Goal: Task Accomplishment & Management: Manage account settings

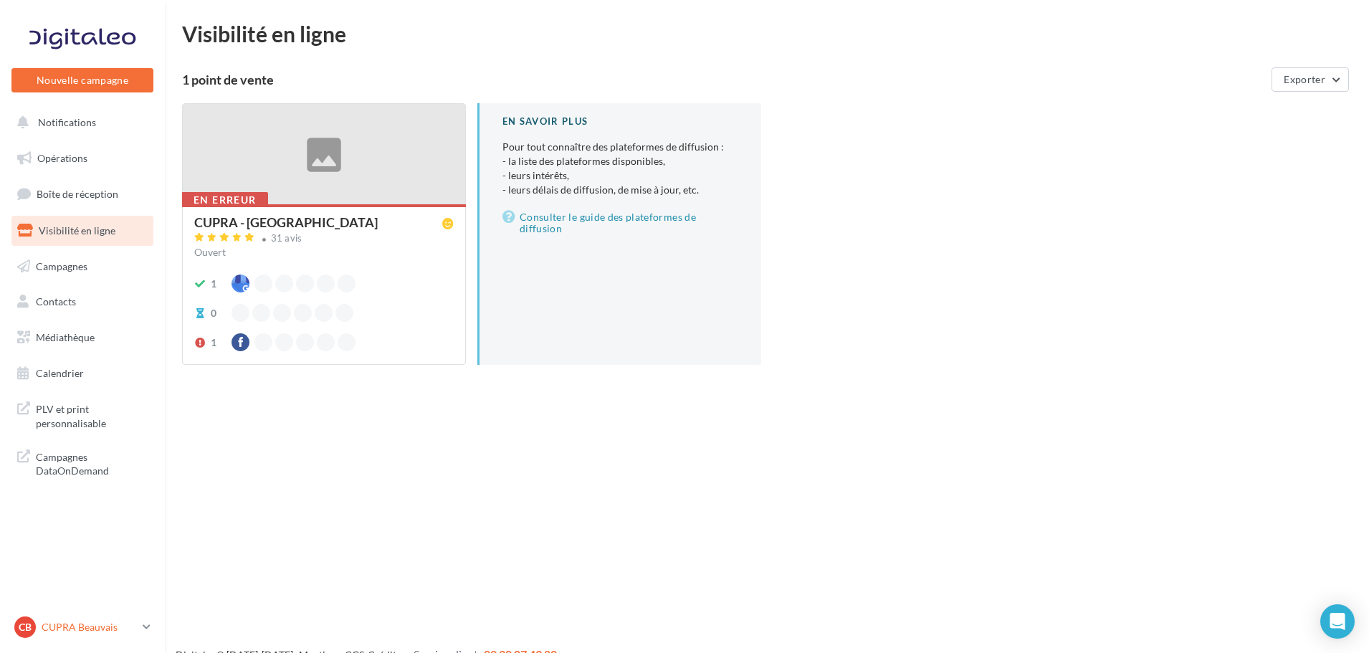
click at [145, 636] on link "CB CUPRA Beauvais cupra_beauvais" at bounding box center [82, 626] width 142 height 27
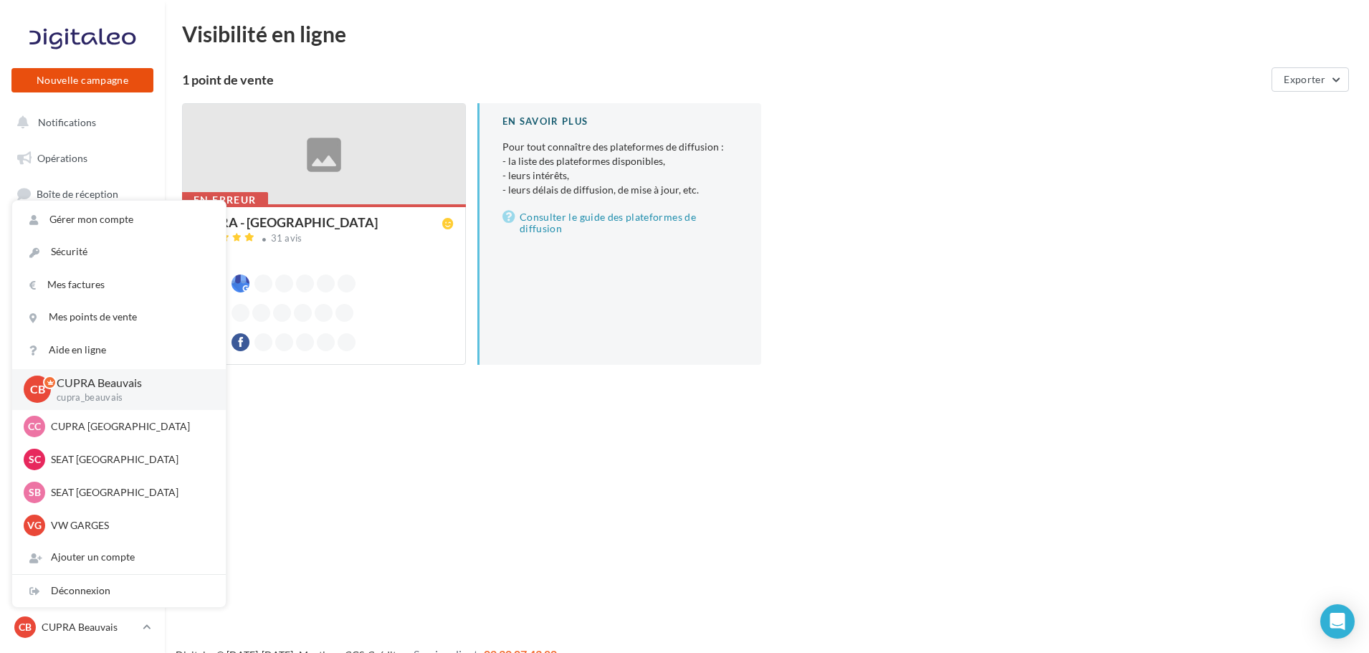
click at [133, 75] on button "Nouvelle campagne" at bounding box center [82, 80] width 142 height 24
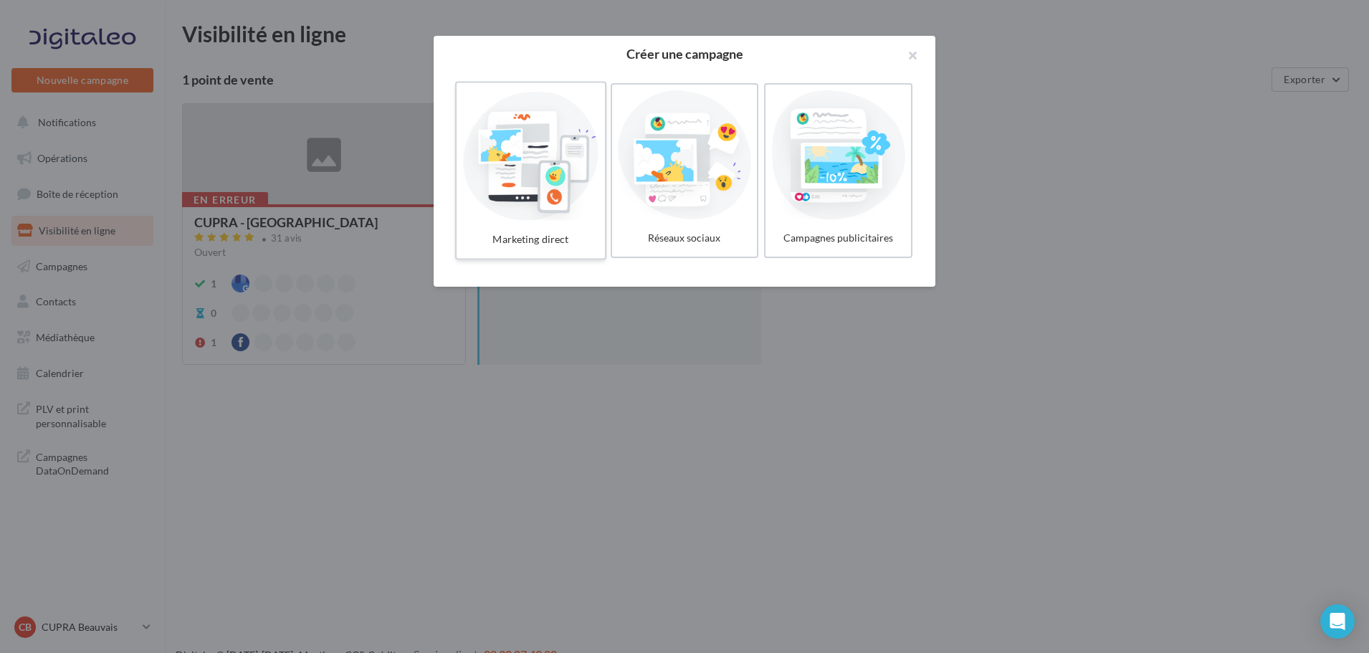
click at [553, 200] on div at bounding box center [530, 155] width 136 height 132
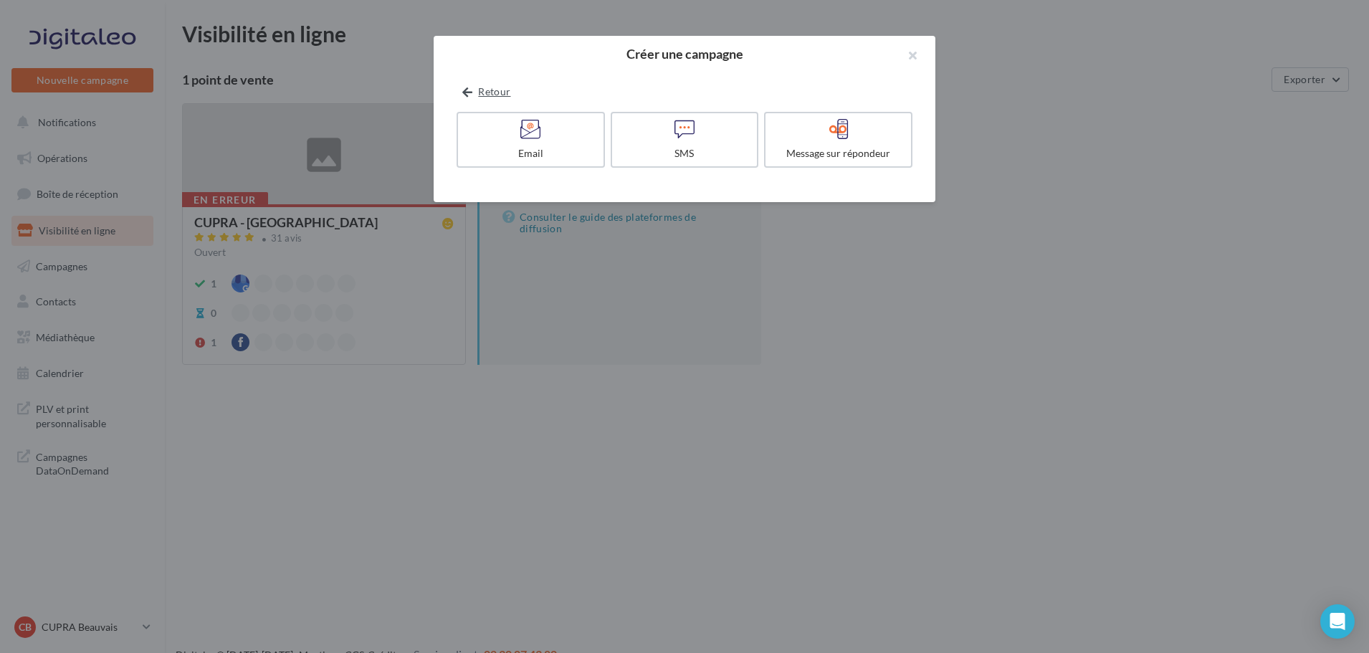
click at [469, 92] on icon at bounding box center [467, 92] width 10 height 0
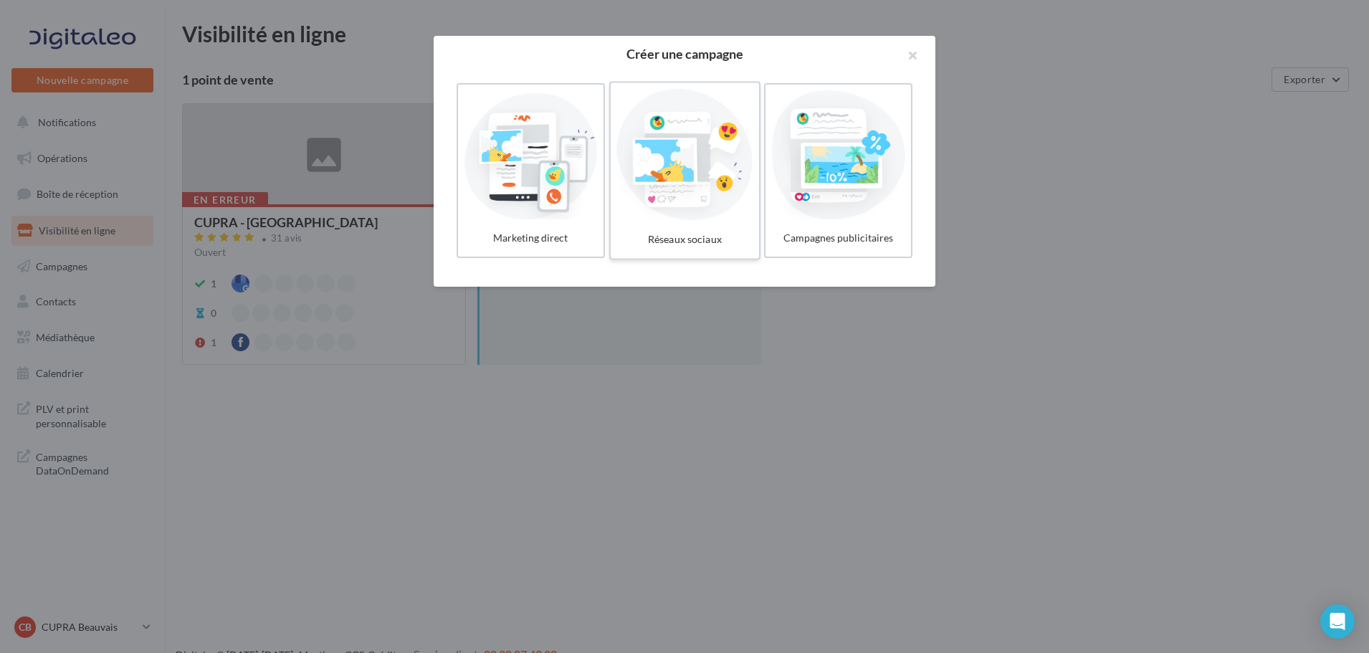
click at [645, 156] on div at bounding box center [684, 155] width 136 height 132
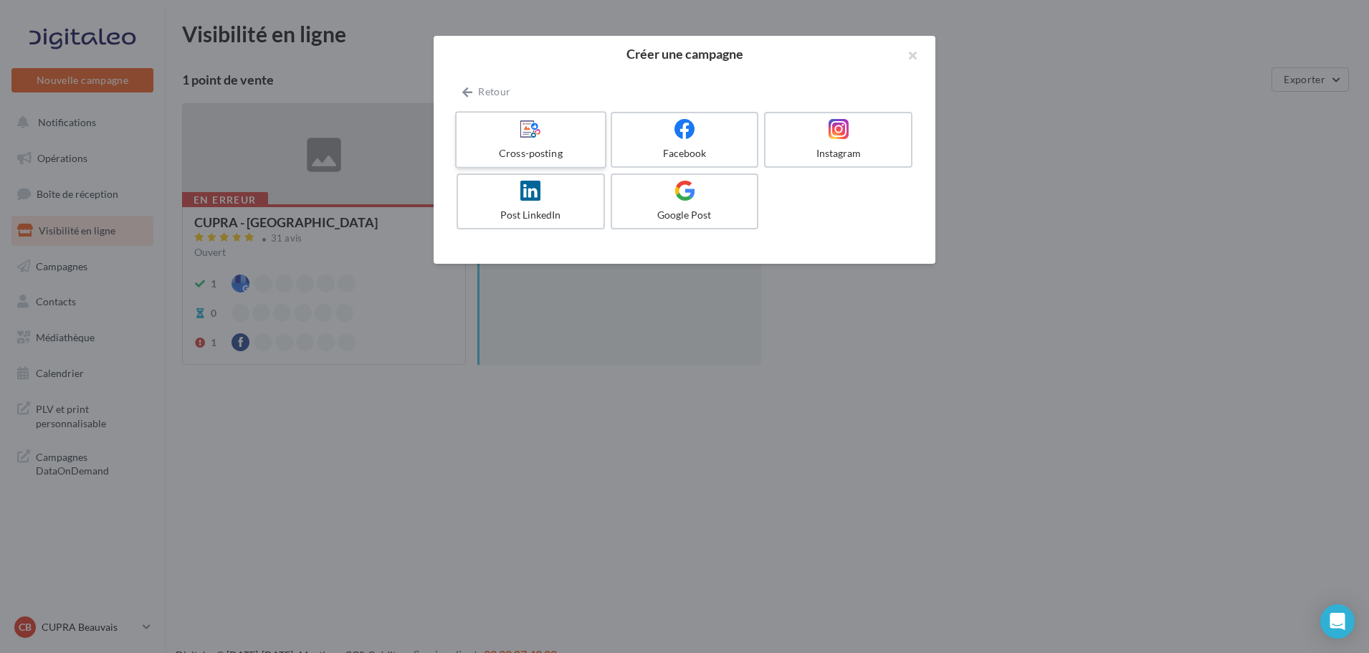
click at [541, 148] on div "Cross-posting" at bounding box center [530, 153] width 136 height 14
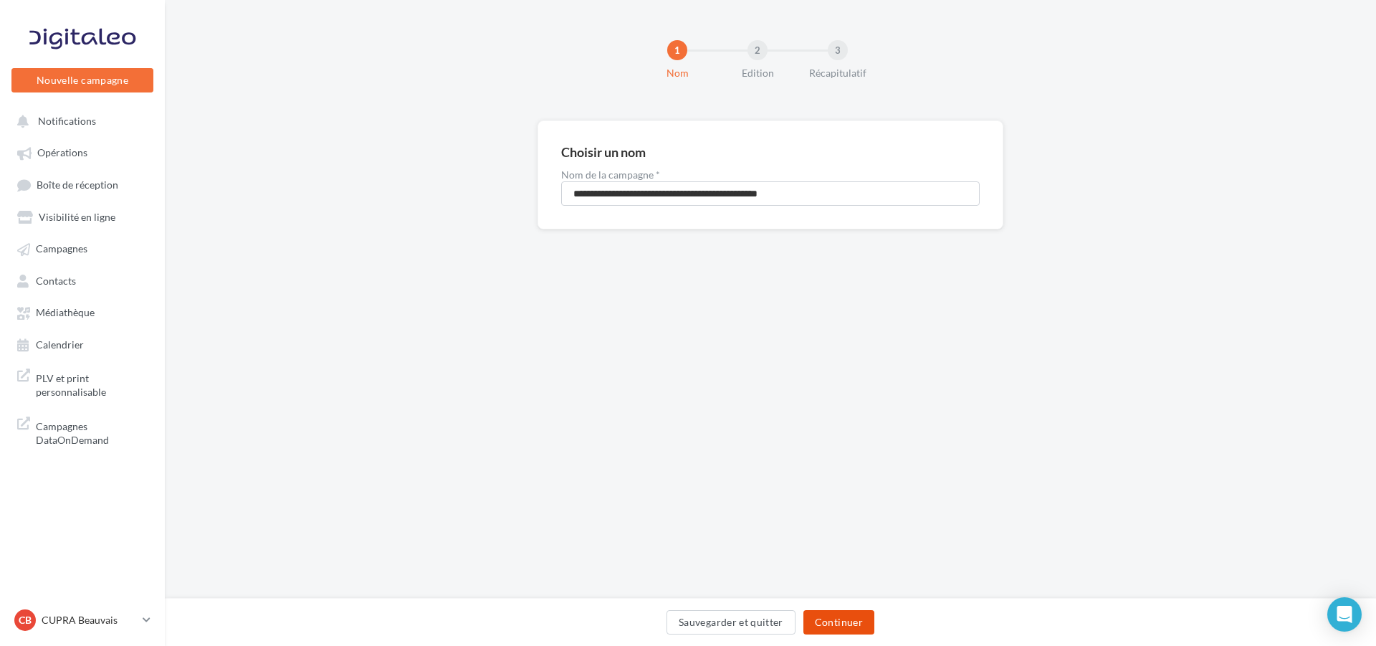
click at [836, 617] on button "Continuer" at bounding box center [838, 622] width 71 height 24
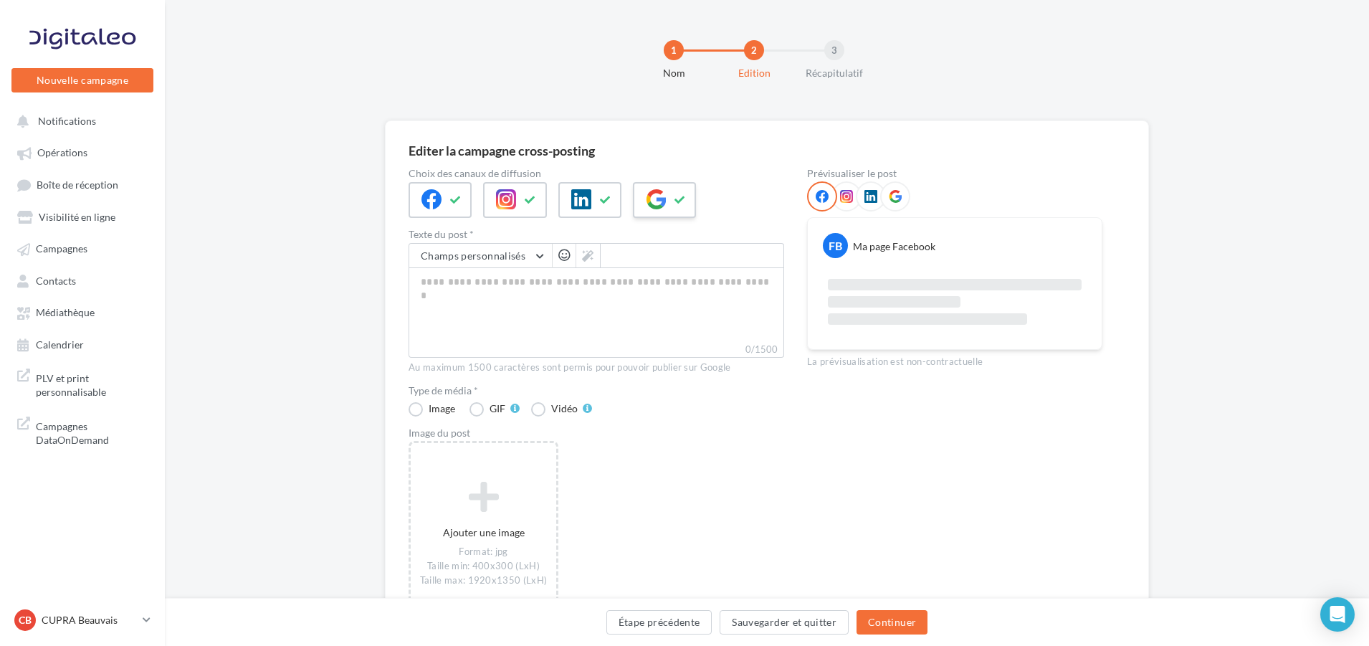
click at [663, 201] on icon at bounding box center [656, 199] width 20 height 20
click at [632, 338] on textarea "0/2200" at bounding box center [596, 304] width 376 height 75
type textarea "*"
type textarea "**"
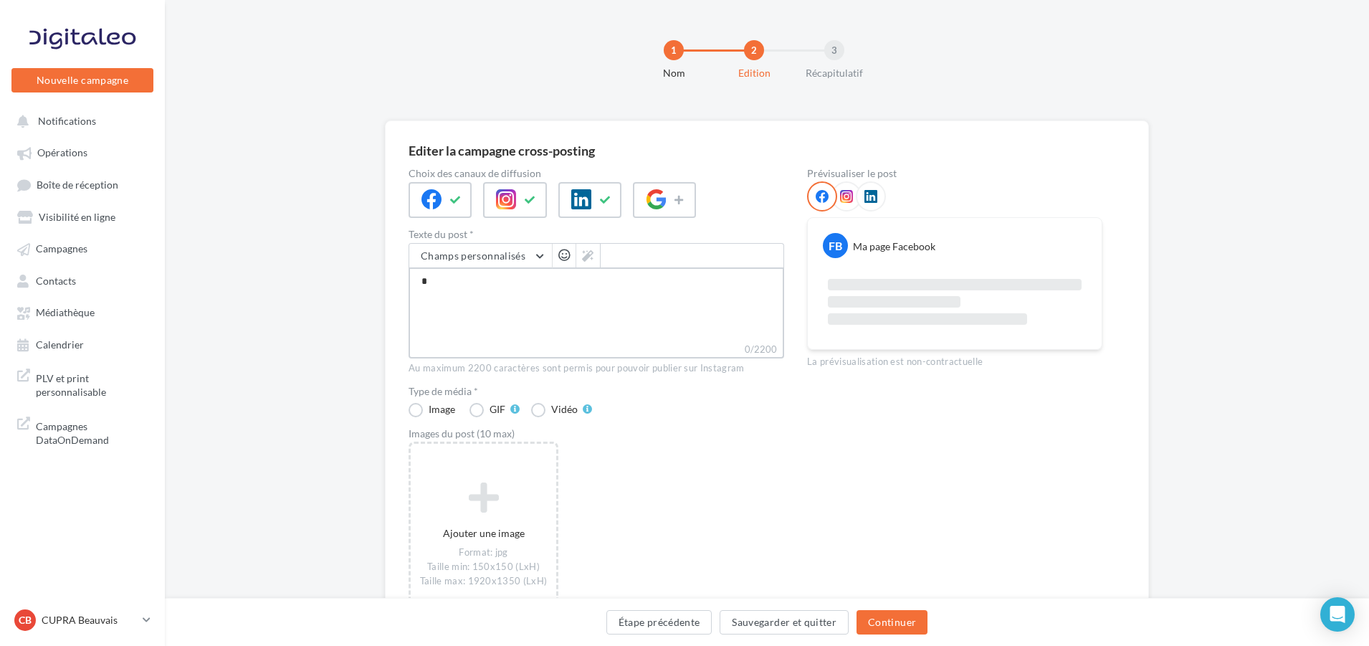
type textarea "**"
type textarea "***"
type textarea "****"
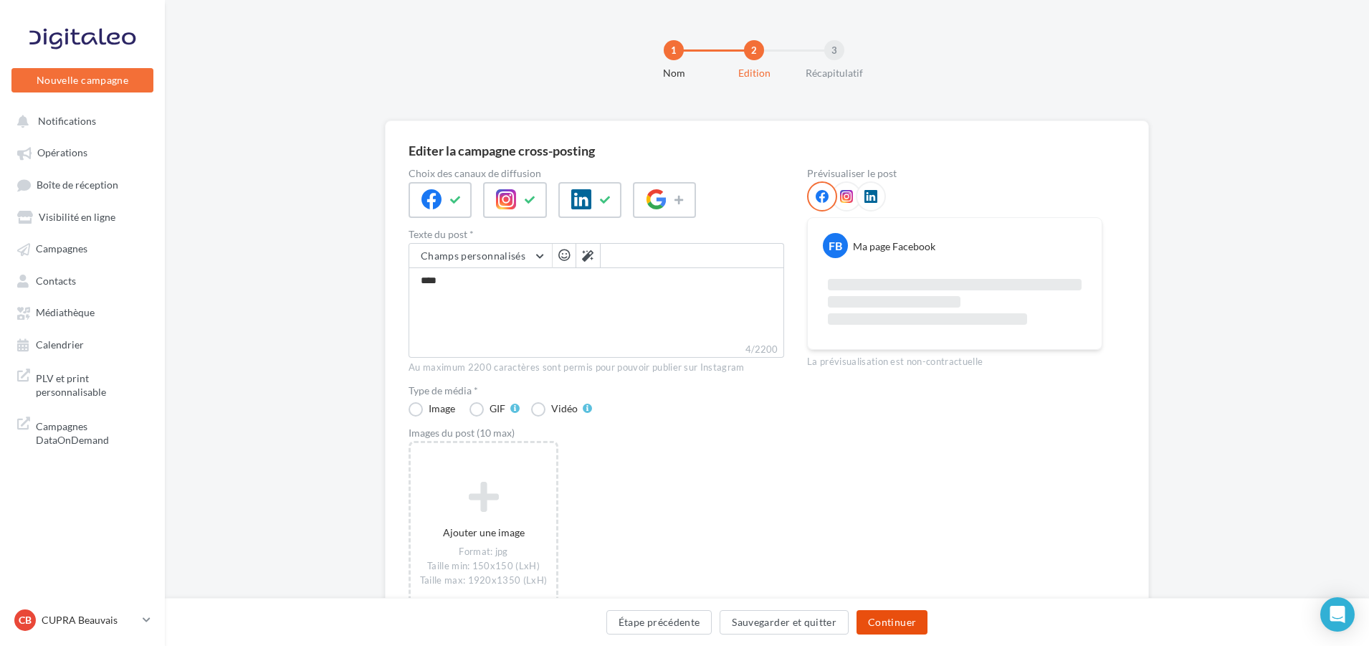
click at [882, 622] on button "Continuer" at bounding box center [891, 622] width 71 height 24
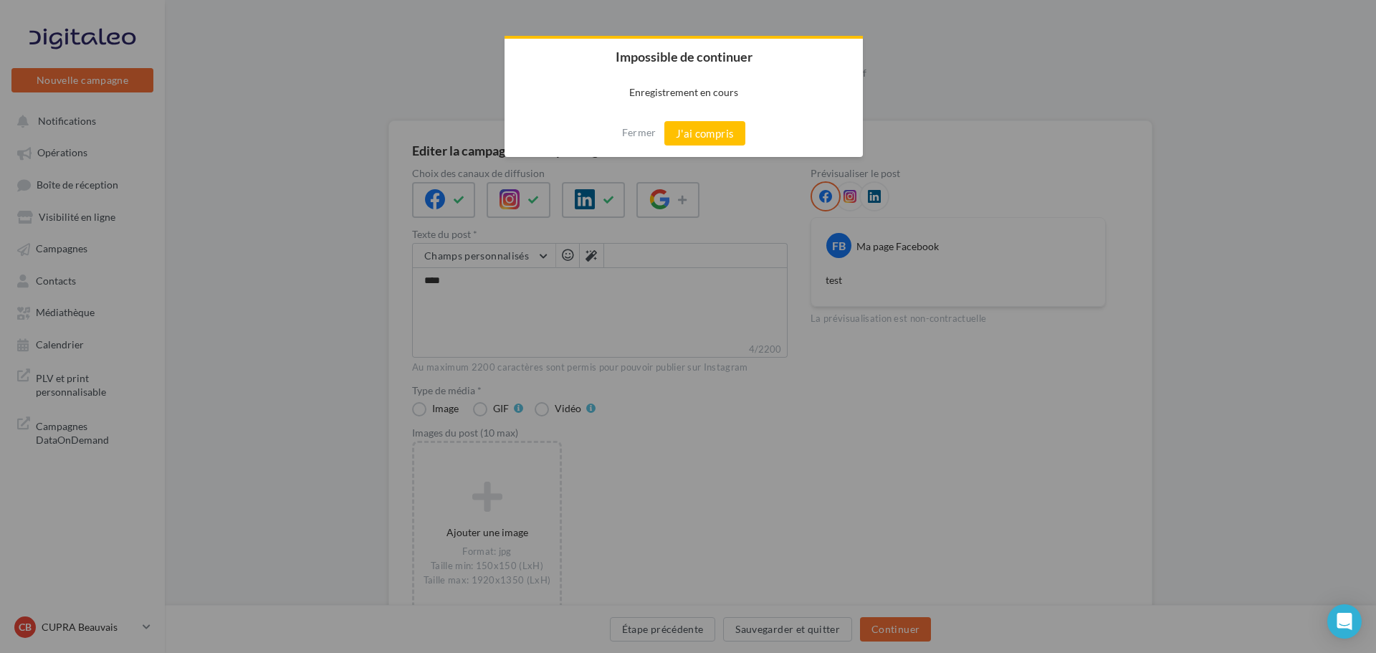
click at [621, 140] on div "Fermer J'ai compris" at bounding box center [684, 133] width 358 height 47
click at [626, 132] on button "Fermer" at bounding box center [639, 132] width 34 height 23
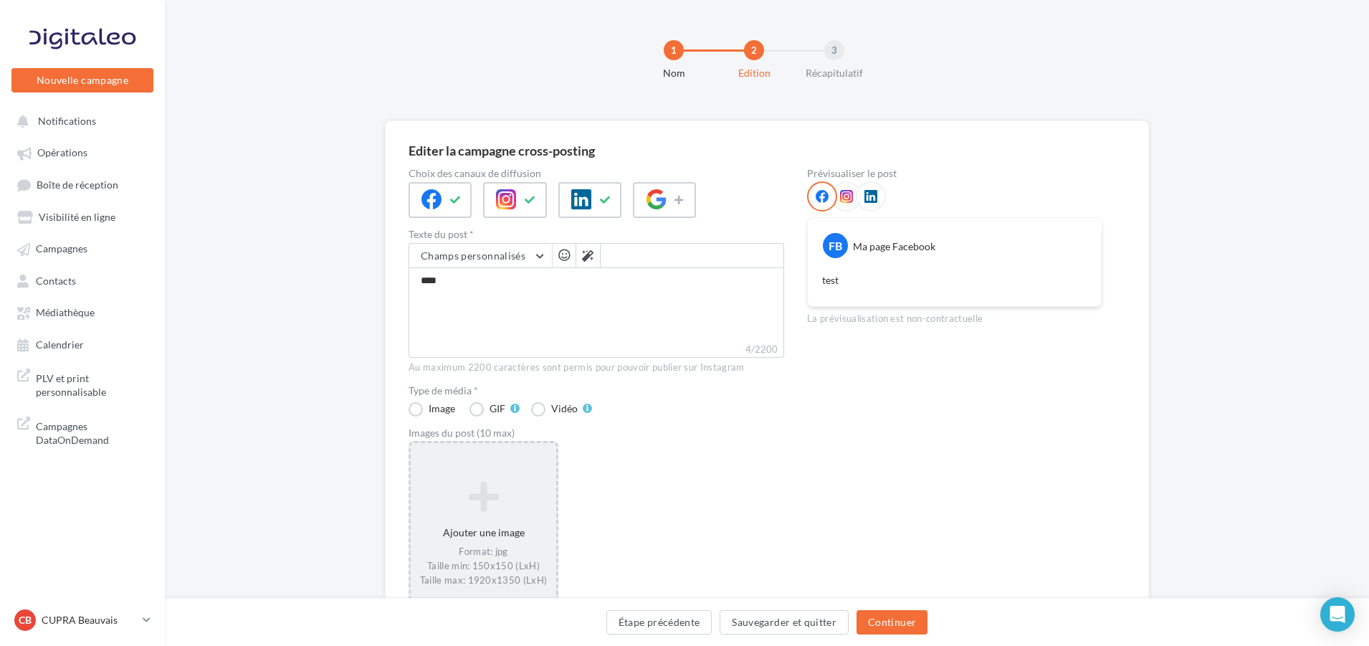
click at [492, 495] on icon at bounding box center [483, 496] width 134 height 34
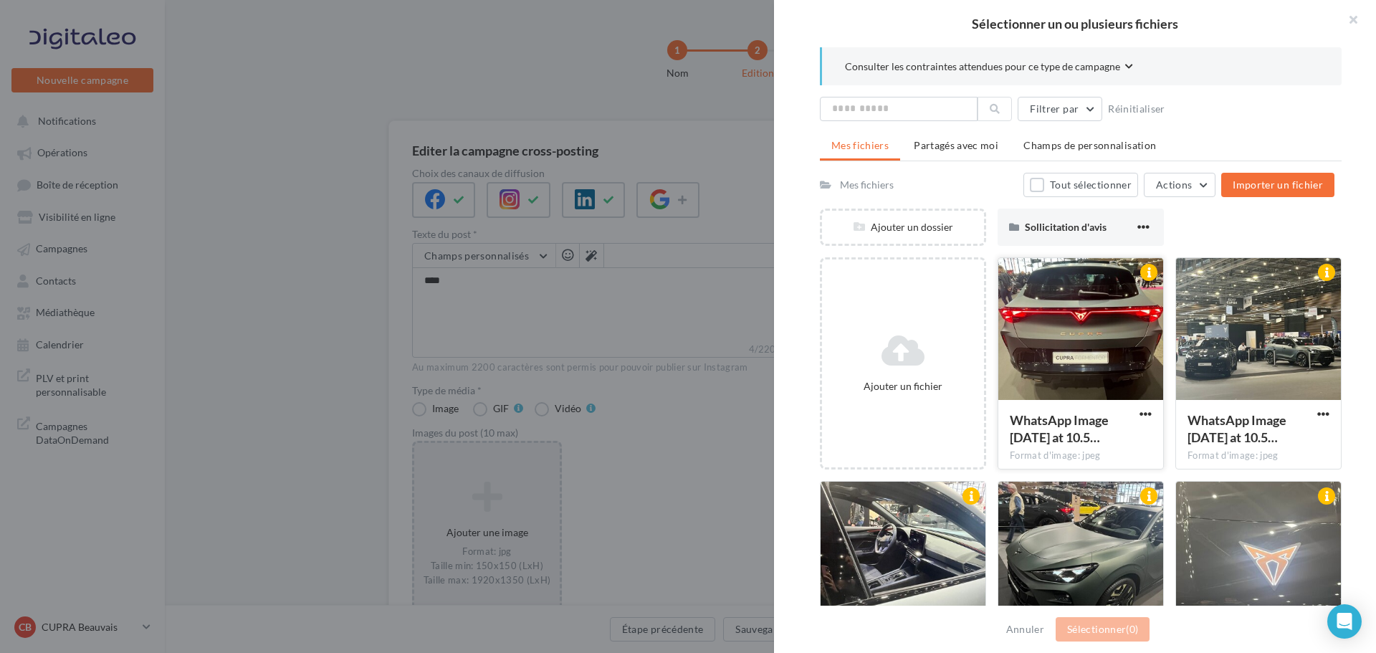
click at [1026, 354] on div at bounding box center [1080, 329] width 165 height 143
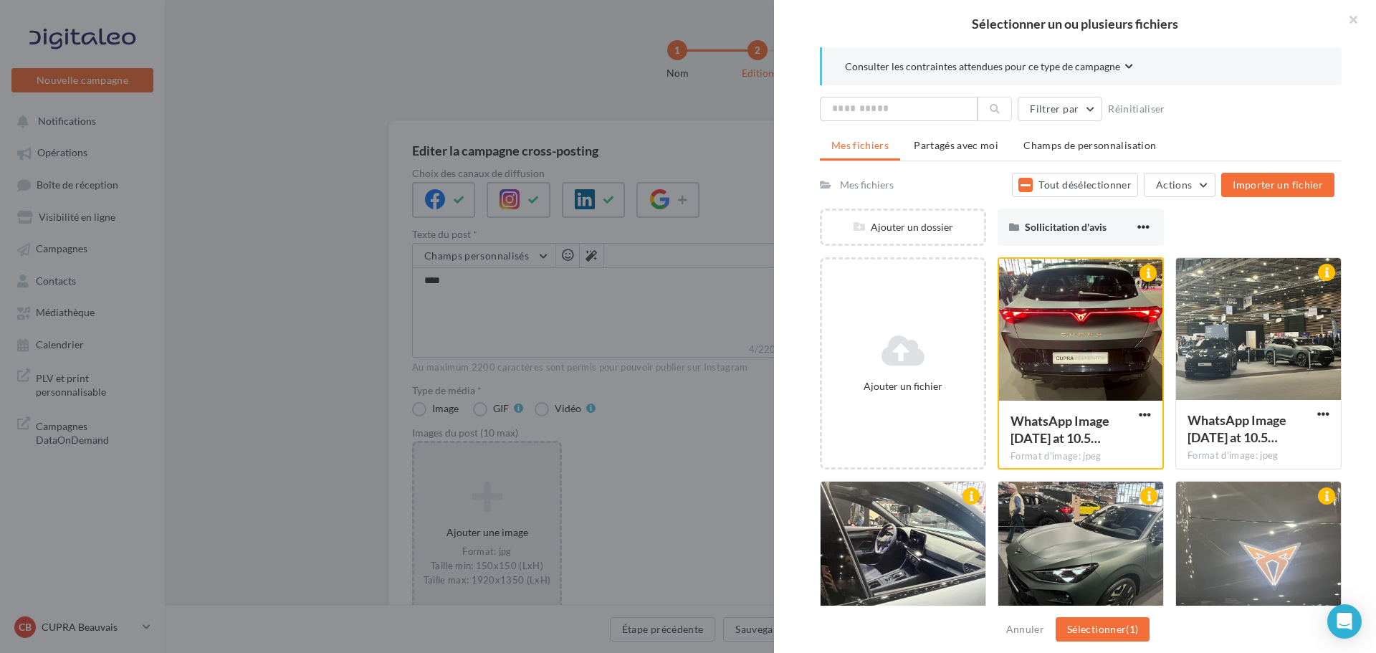
click at [1084, 613] on div "Annuler Sélectionner (1)" at bounding box center [1075, 629] width 602 height 47
click at [1091, 622] on button "Sélectionner (1)" at bounding box center [1103, 629] width 94 height 24
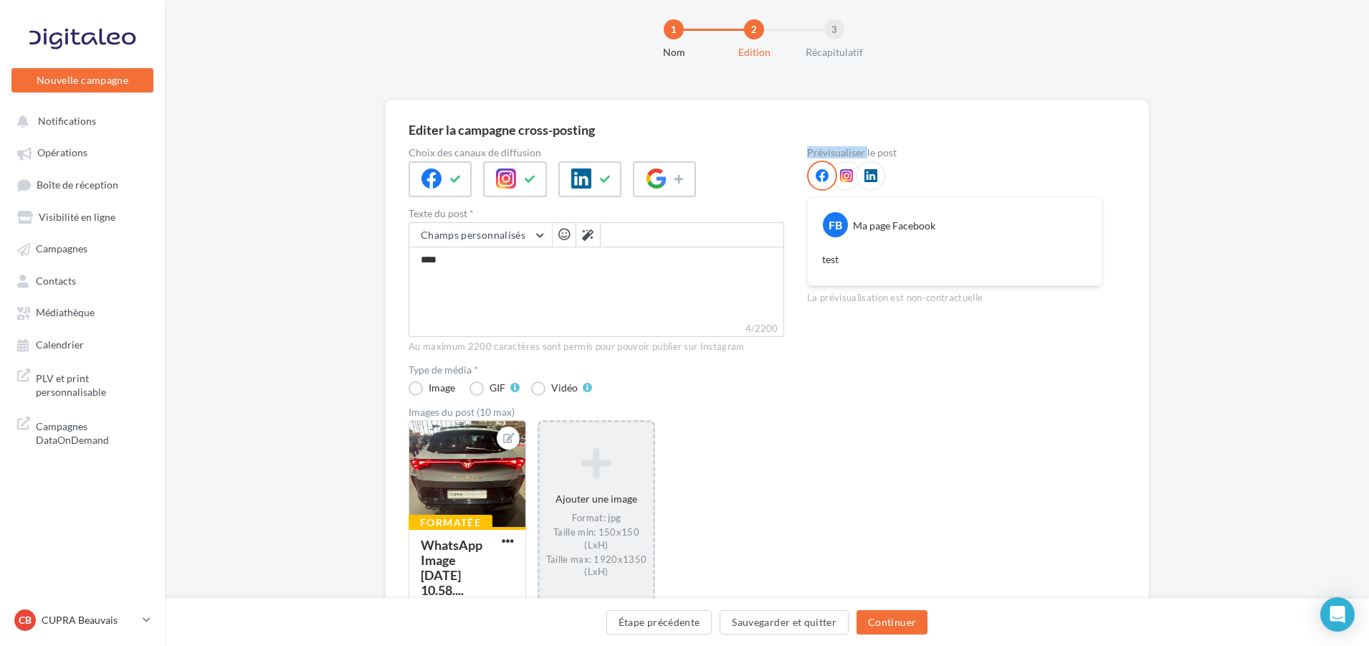
scroll to position [24, 0]
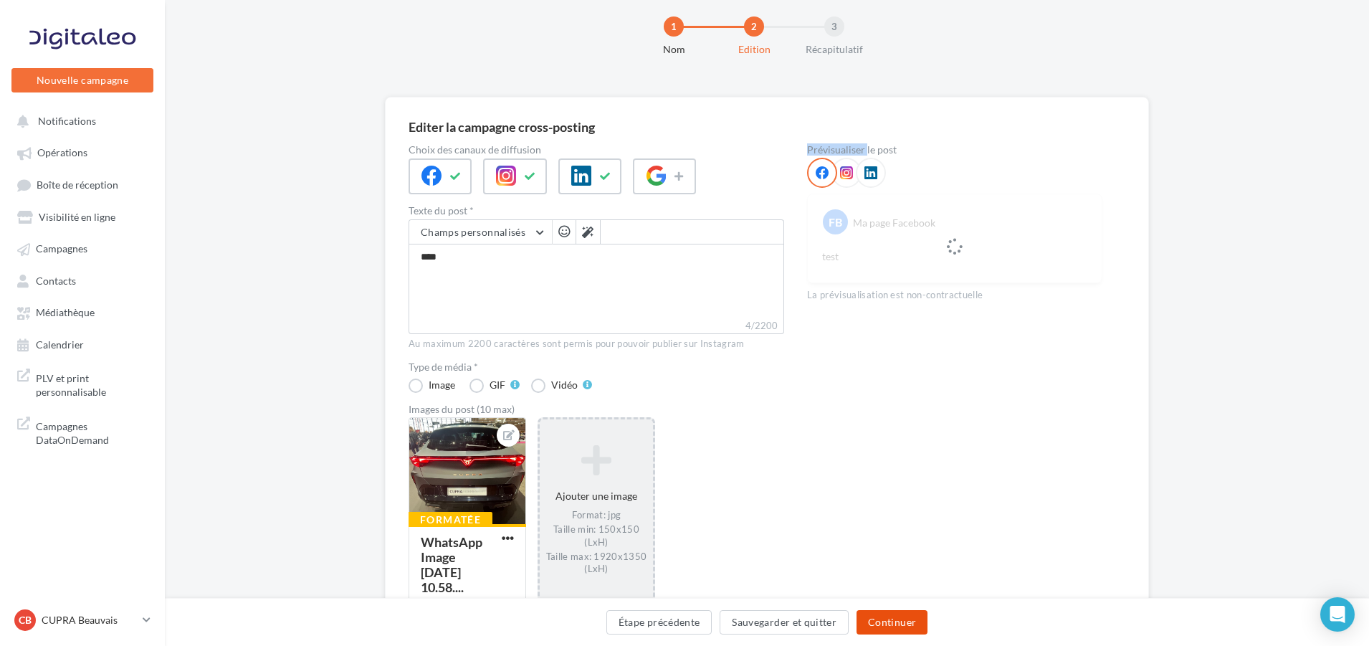
click at [881, 617] on button "Continuer" at bounding box center [891, 622] width 71 height 24
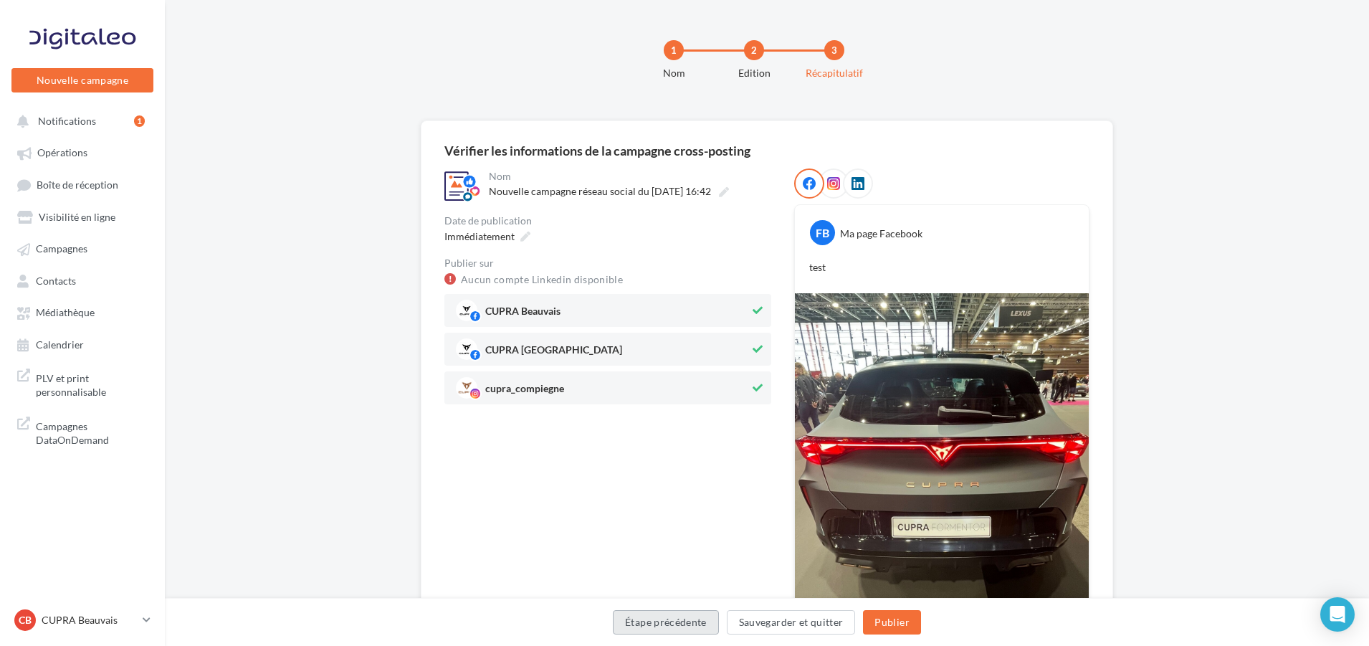
click at [666, 623] on button "Étape précédente" at bounding box center [666, 622] width 106 height 24
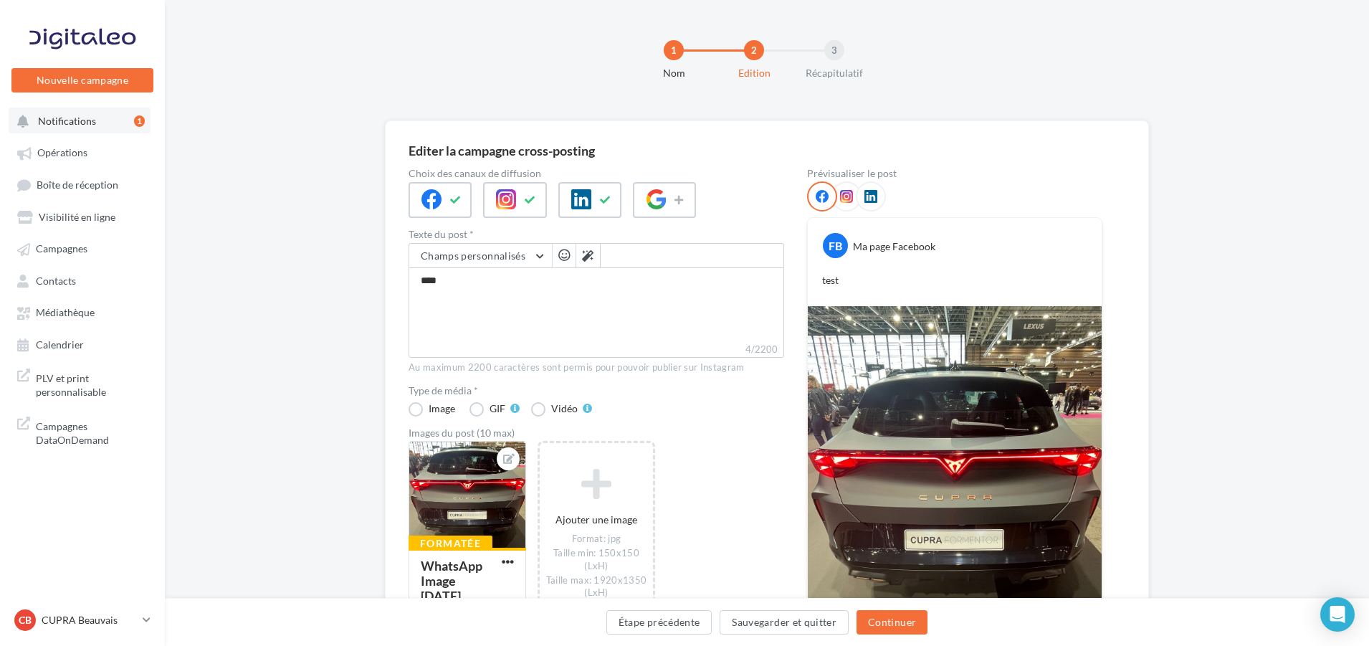
click at [82, 119] on span "Notifications" at bounding box center [67, 121] width 58 height 12
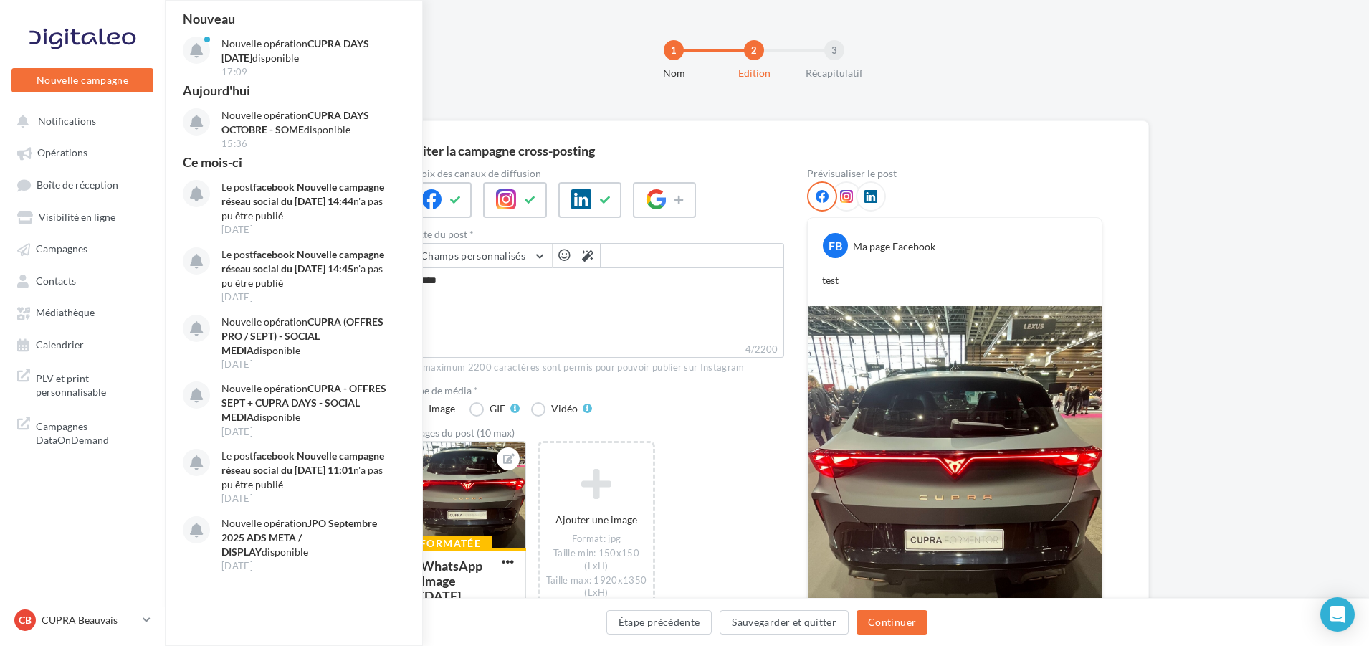
drag, startPoint x: 145, startPoint y: 626, endPoint x: 76, endPoint y: 553, distance: 101.4
click at [76, 553] on nav "Nouvelle campagne Nouvelle campagne Notifications Nouveau Nouvelle opération CU…" at bounding box center [82, 323] width 165 height 646
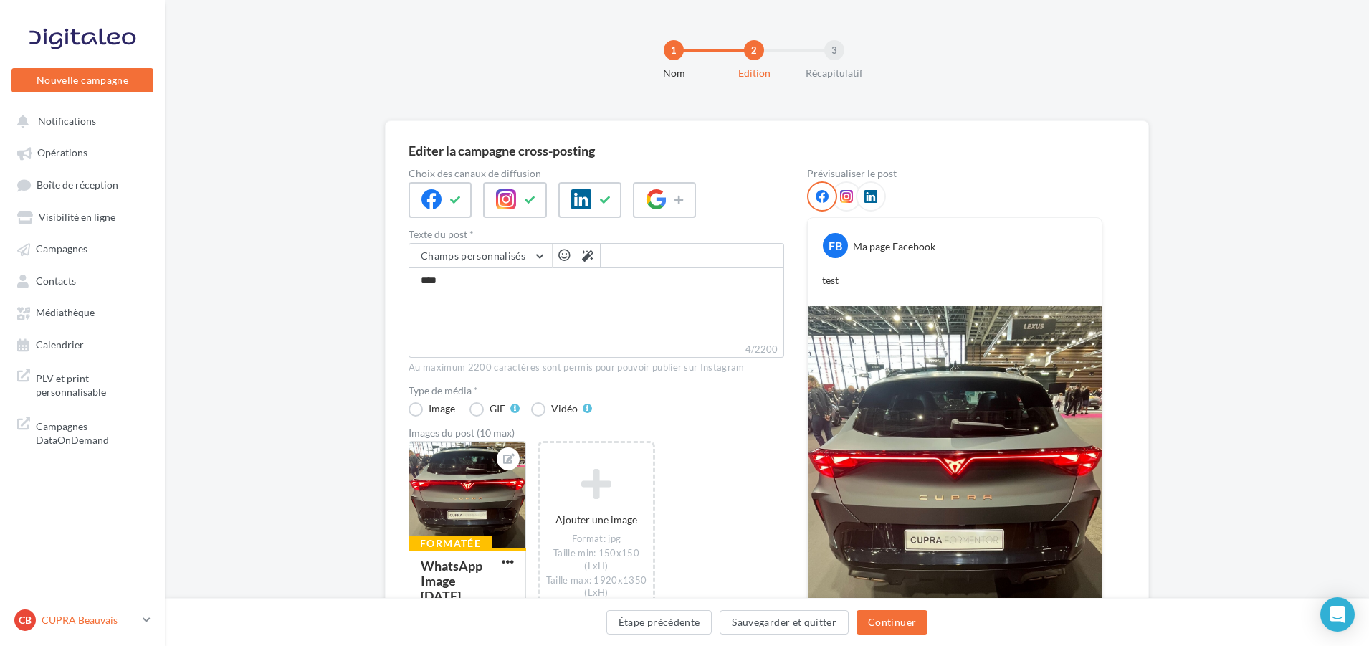
click at [146, 626] on icon at bounding box center [147, 619] width 8 height 12
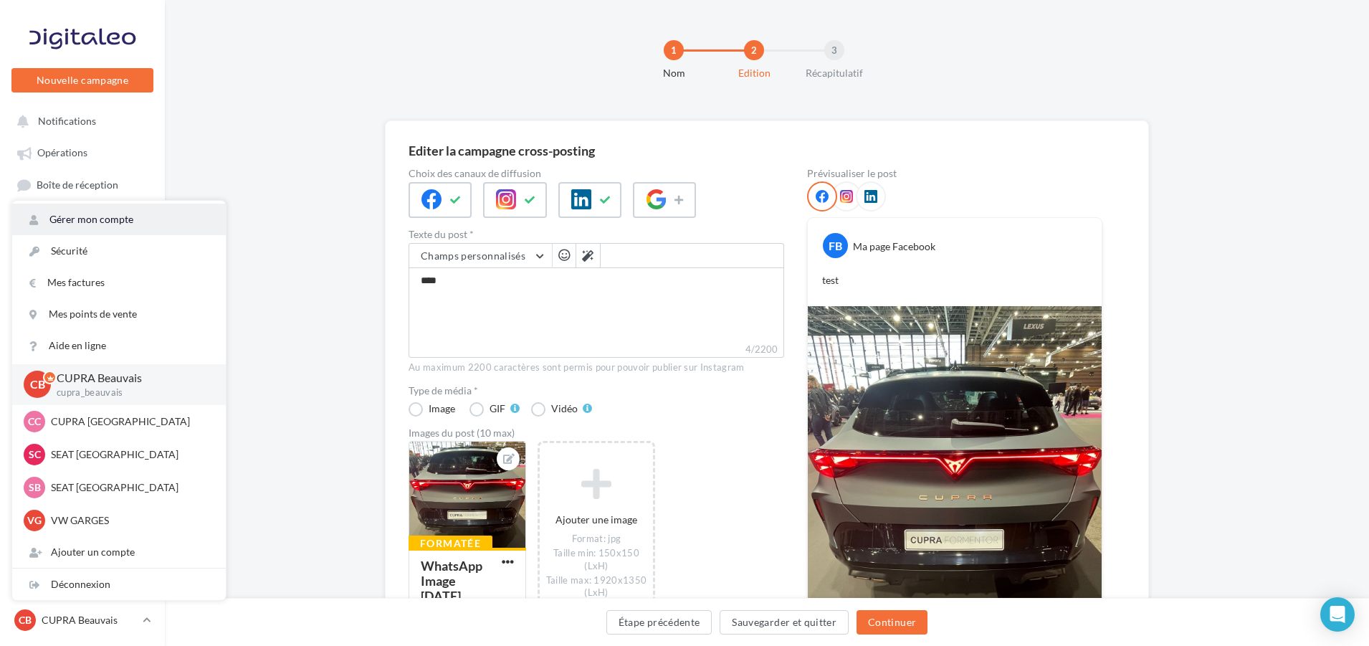
click at [122, 216] on link "Gérer mon compte" at bounding box center [119, 220] width 214 height 32
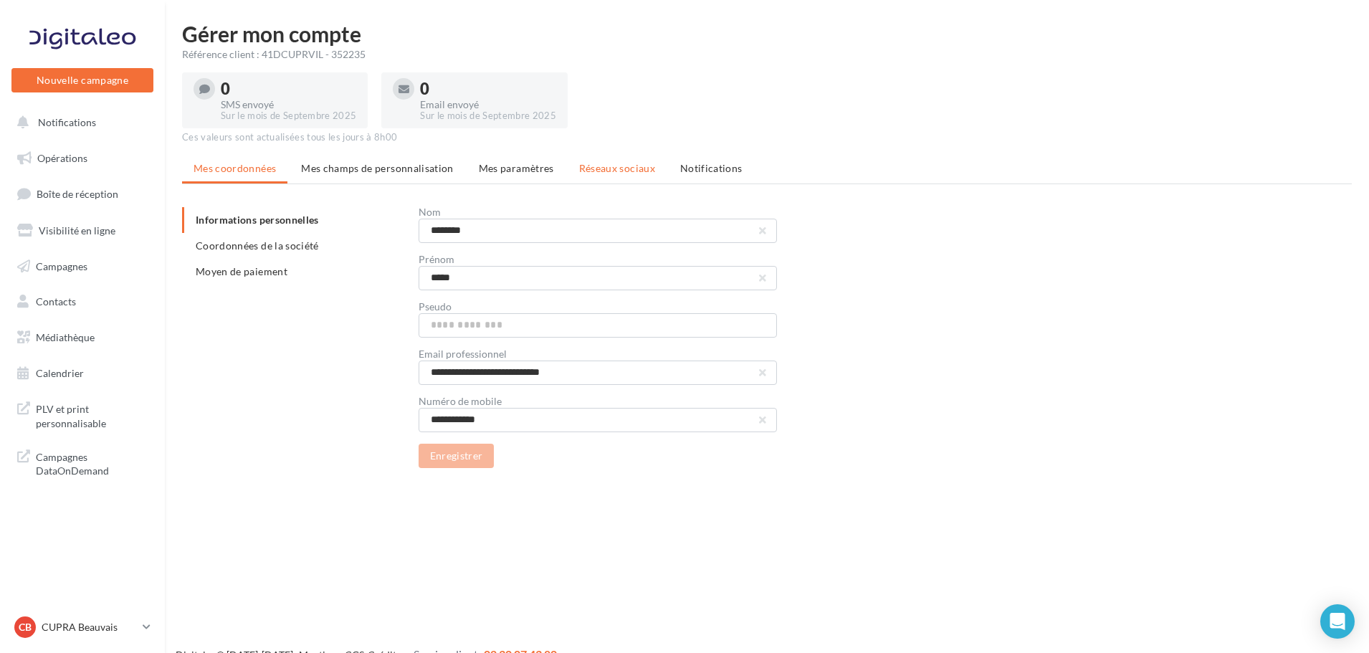
click at [621, 168] on span "Réseaux sociaux" at bounding box center [617, 168] width 76 height 12
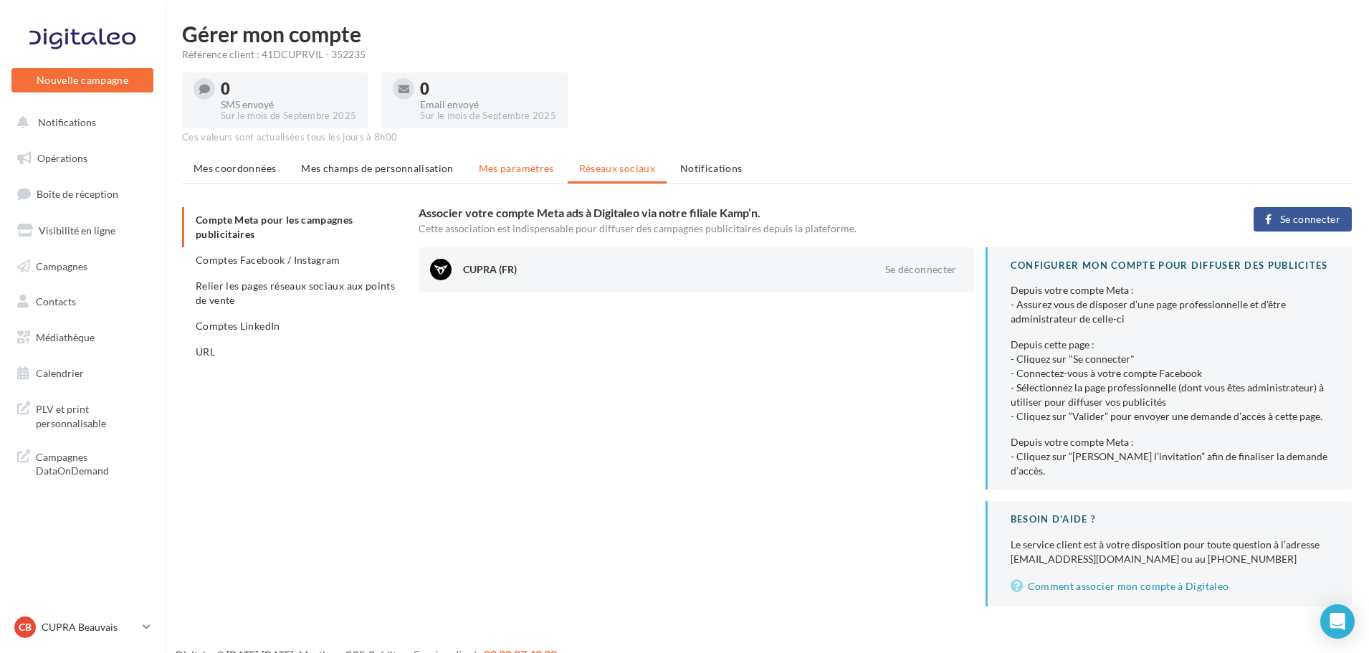
click at [520, 159] on li "Mes paramètres" at bounding box center [516, 169] width 98 height 26
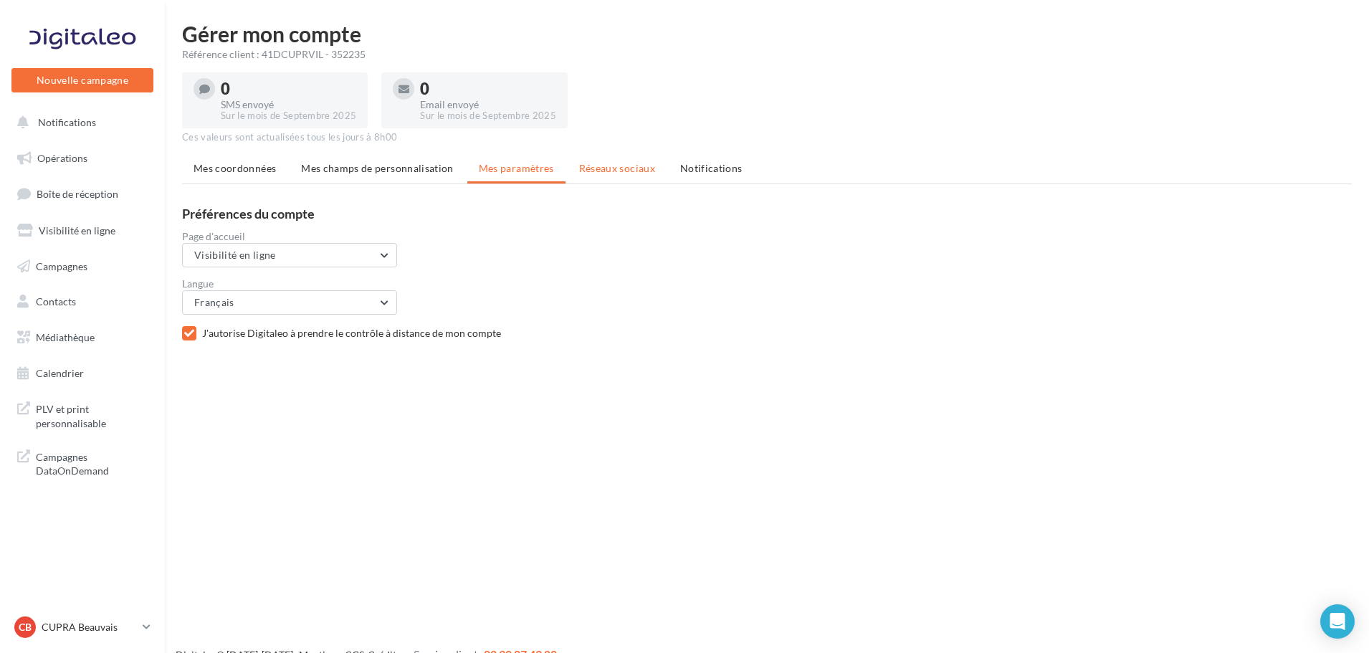
click at [600, 168] on span "Réseaux sociaux" at bounding box center [617, 168] width 76 height 12
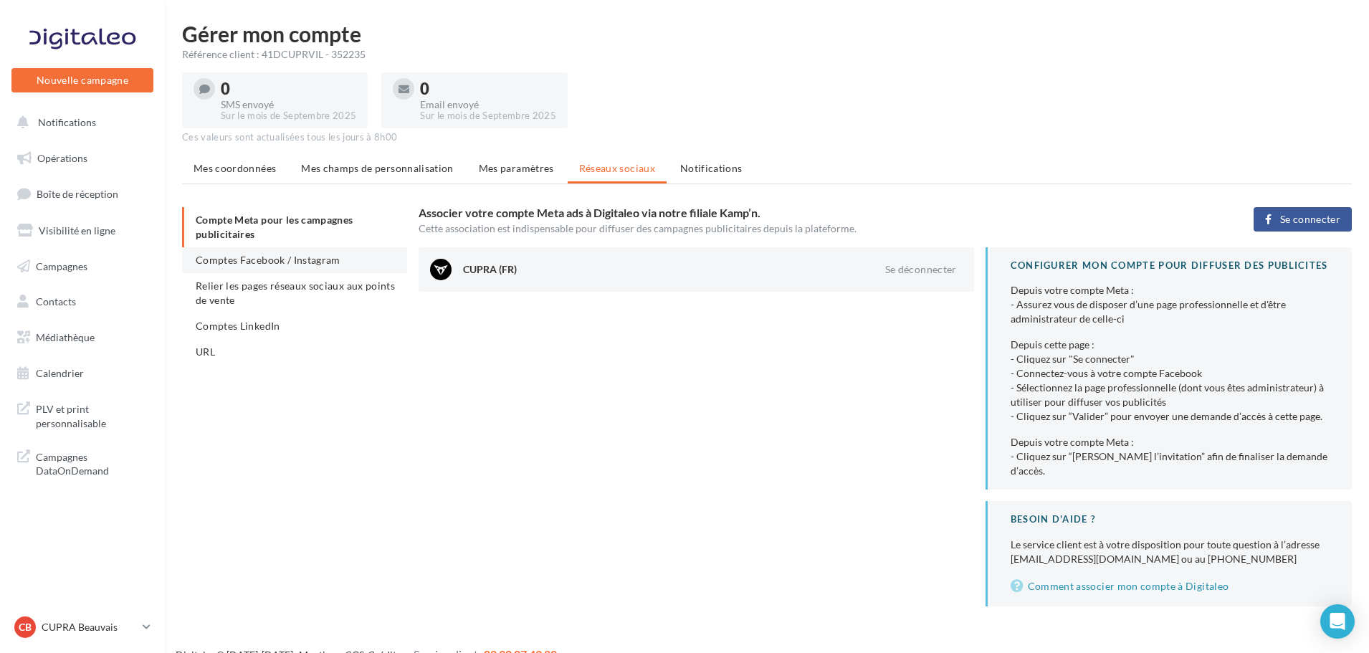
click at [267, 254] on span "Comptes Facebook / Instagram" at bounding box center [268, 260] width 145 height 12
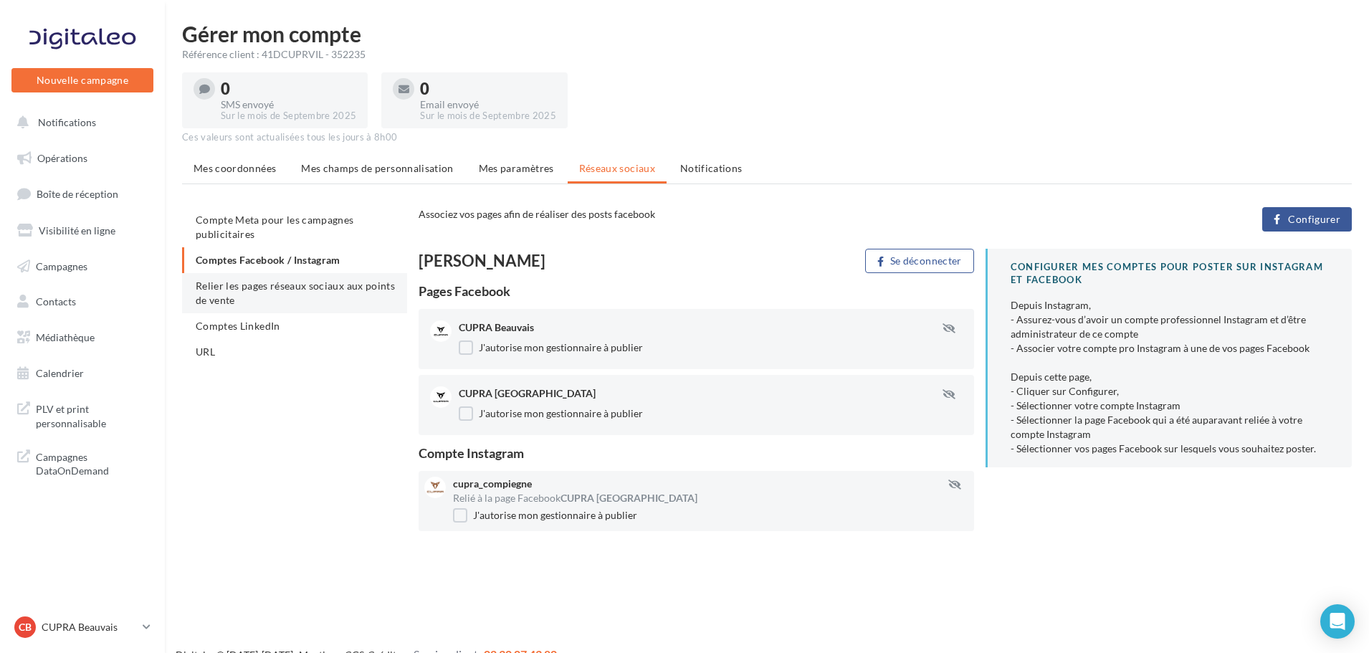
click at [258, 290] on span "Relier les pages réseaux sociaux aux points de vente" at bounding box center [295, 292] width 199 height 27
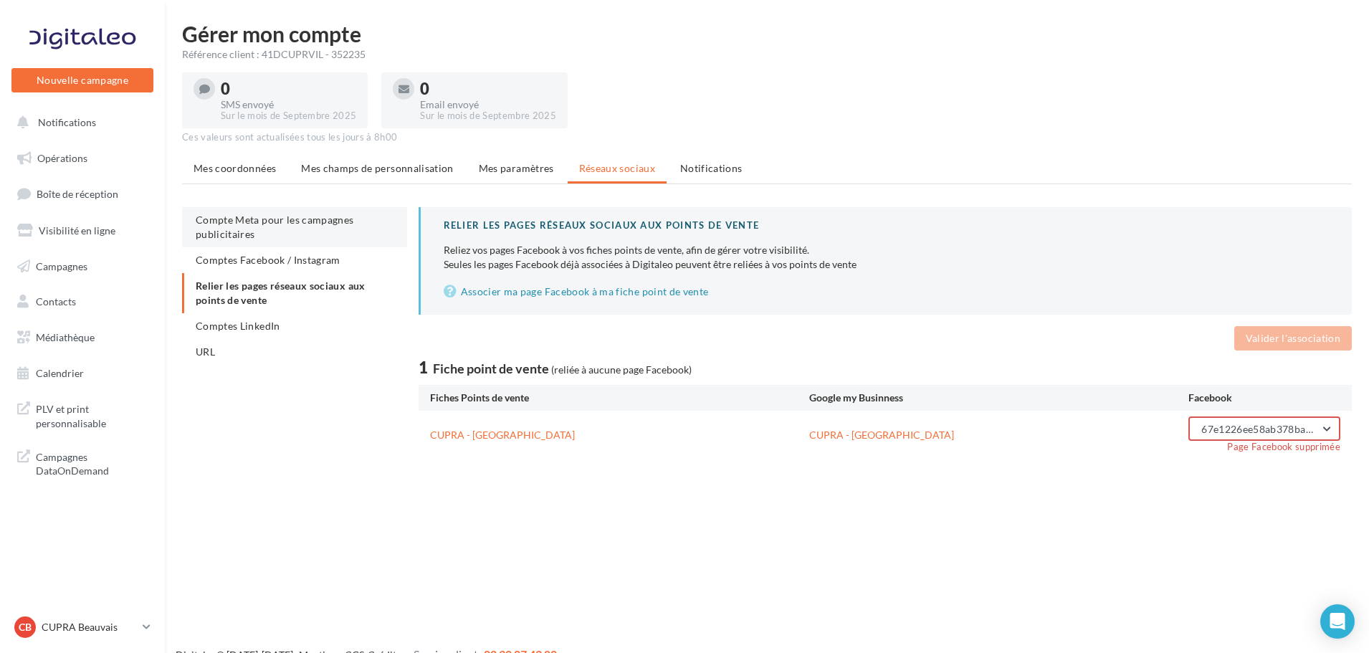
click at [270, 238] on li "Compte Meta pour les campagnes publicitaires" at bounding box center [294, 227] width 225 height 40
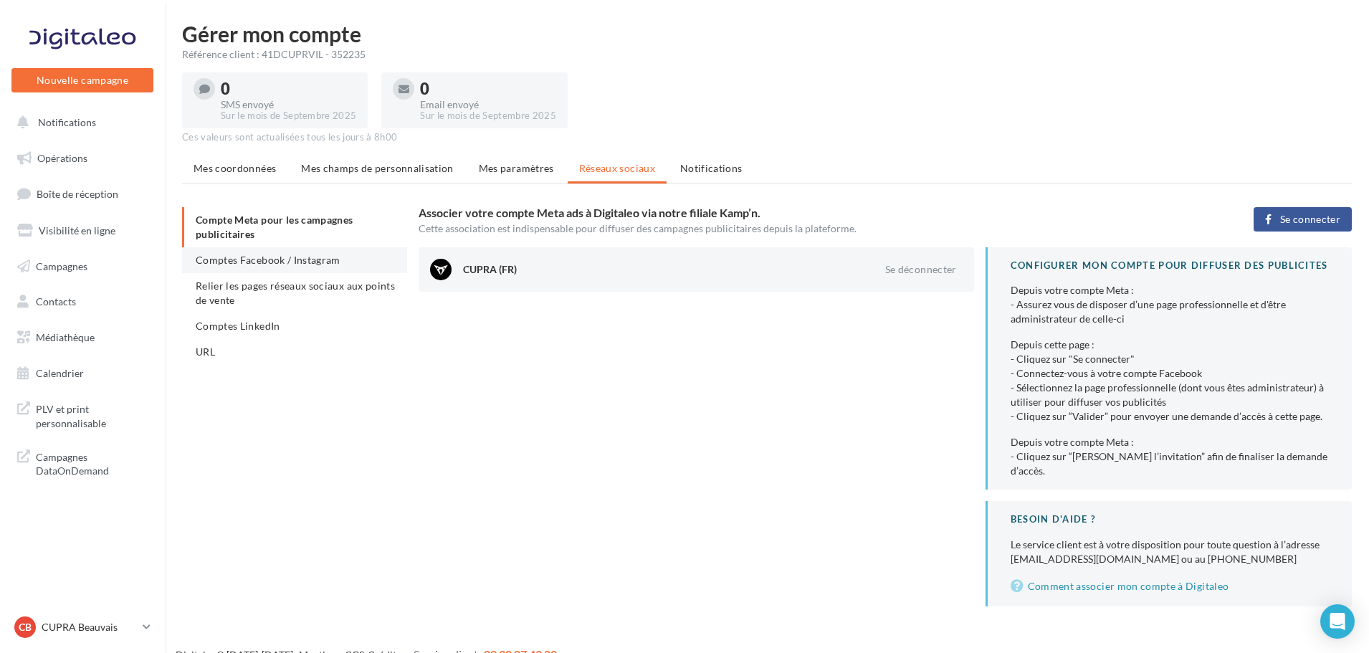
click at [263, 263] on span "Comptes Facebook / Instagram" at bounding box center [268, 260] width 145 height 12
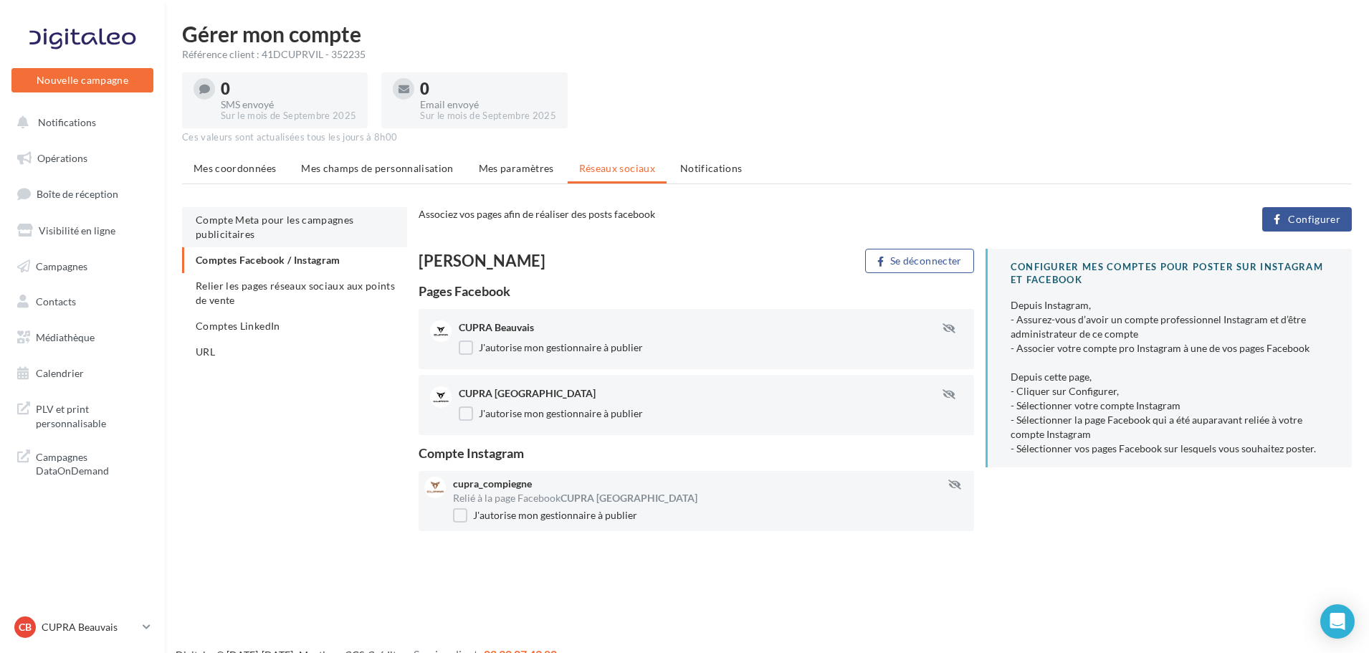
click at [288, 242] on li "Compte Meta pour les campagnes publicitaires" at bounding box center [294, 227] width 225 height 40
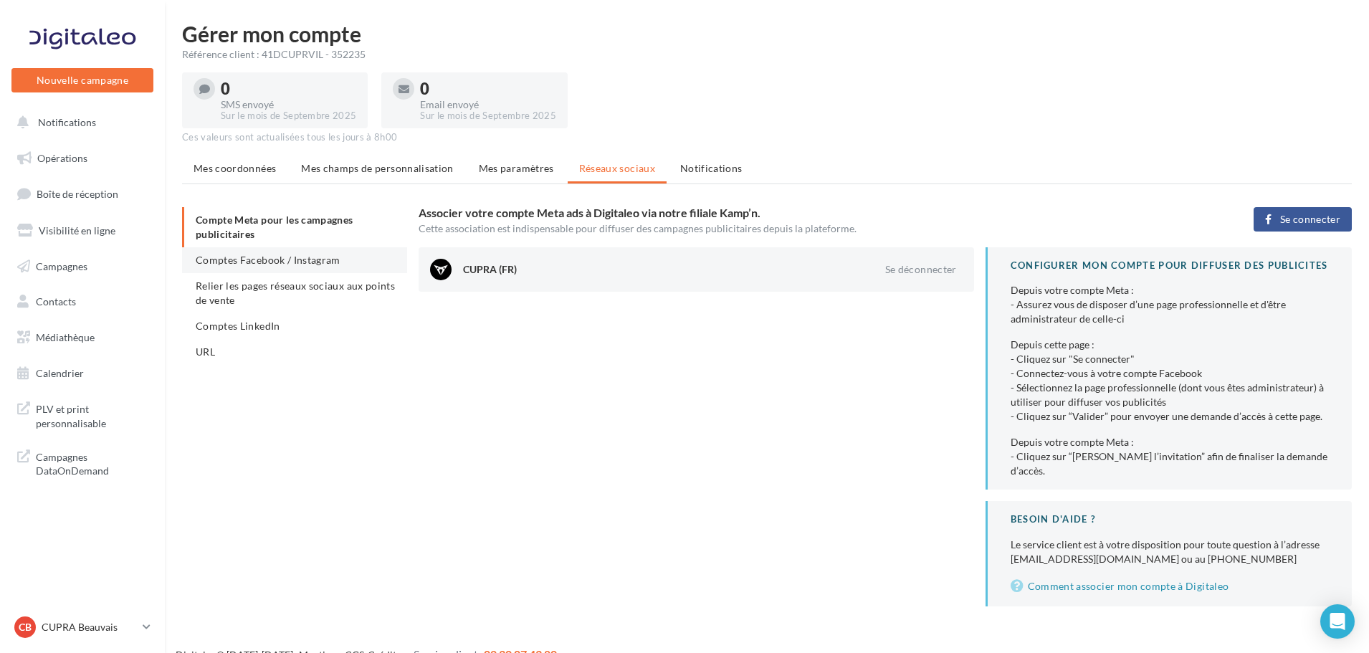
click at [282, 267] on li "Comptes Facebook / Instagram" at bounding box center [294, 260] width 225 height 26
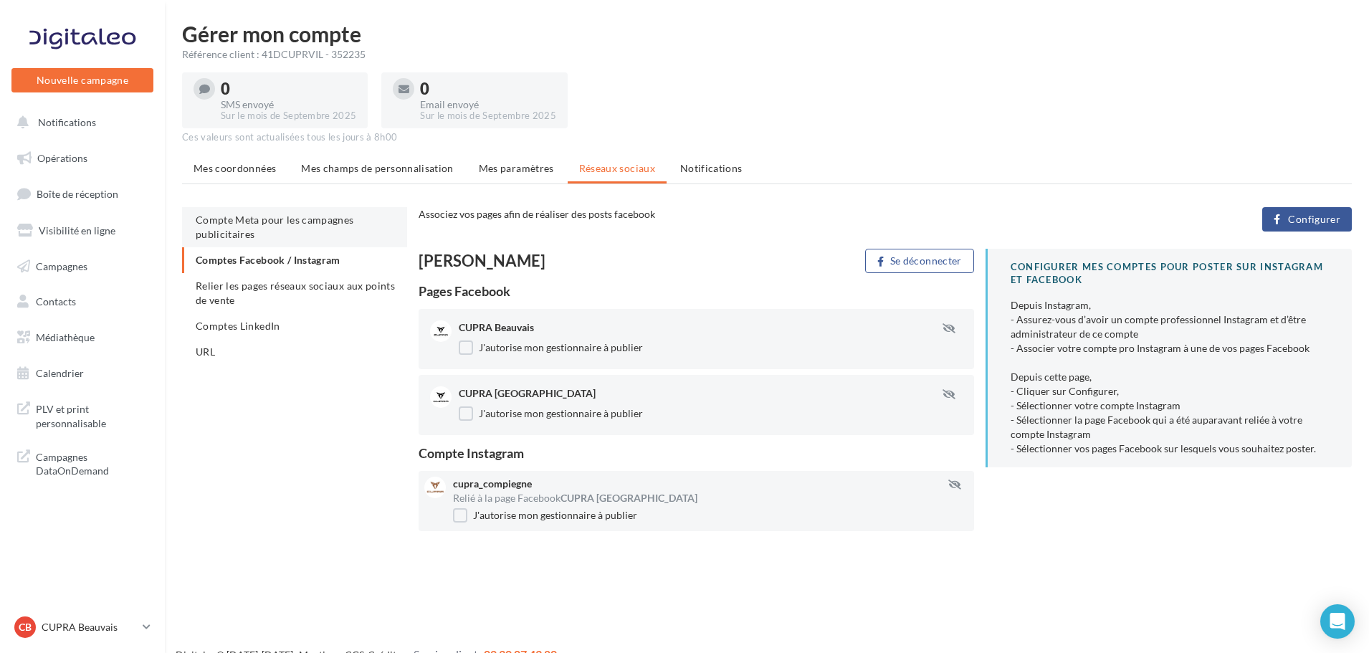
click at [256, 237] on li "Compte Meta pour les campagnes publicitaires" at bounding box center [294, 227] width 225 height 40
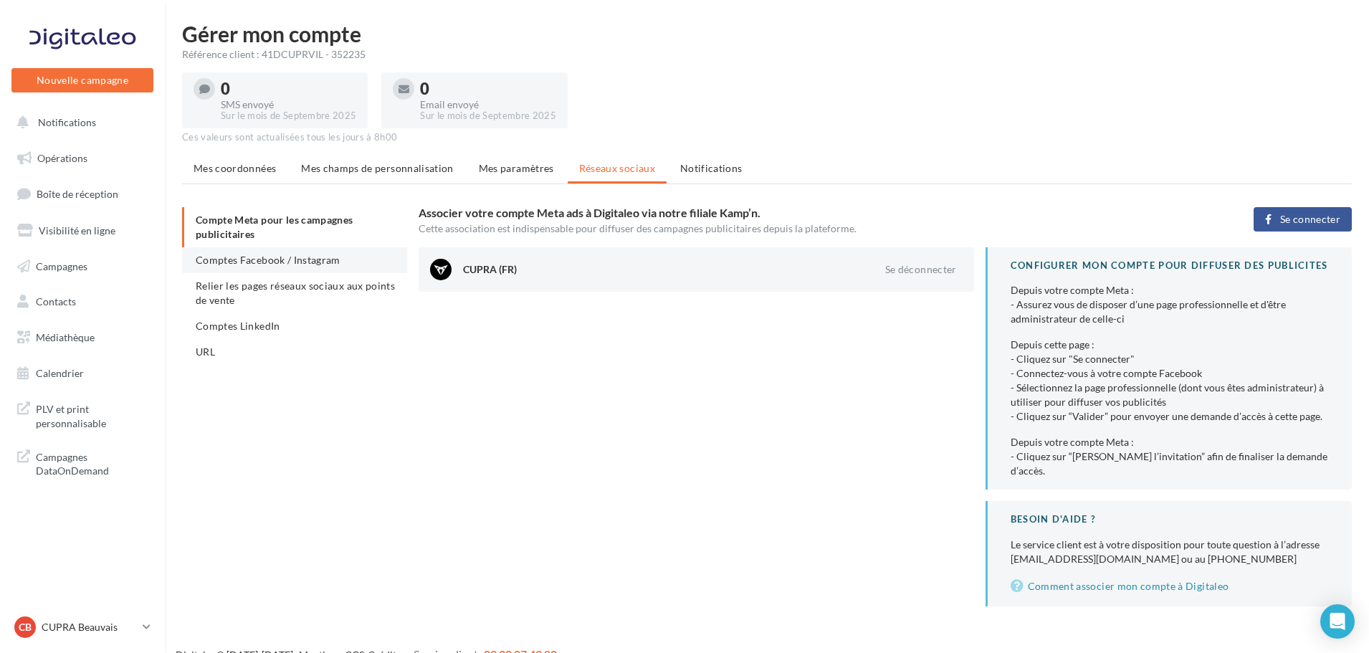
click at [256, 260] on span "Comptes Facebook / Instagram" at bounding box center [268, 260] width 145 height 12
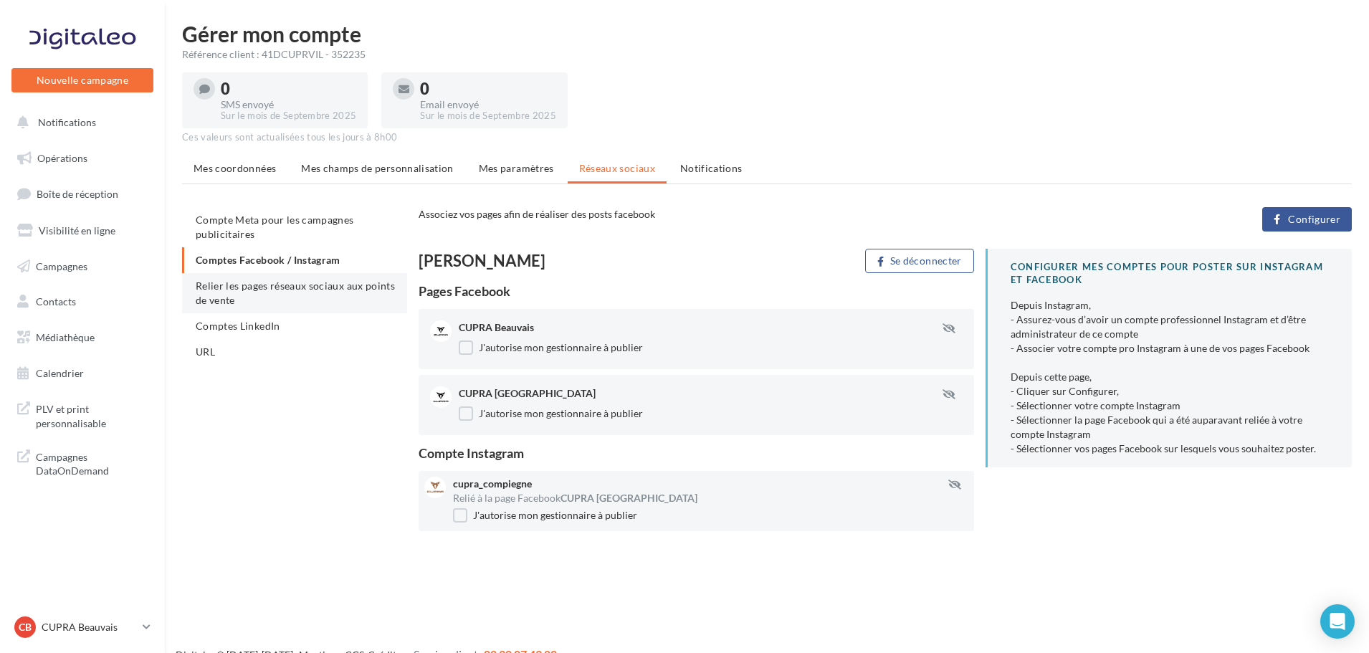
click at [257, 287] on span "Relier les pages réseaux sociaux aux points de vente" at bounding box center [295, 292] width 199 height 27
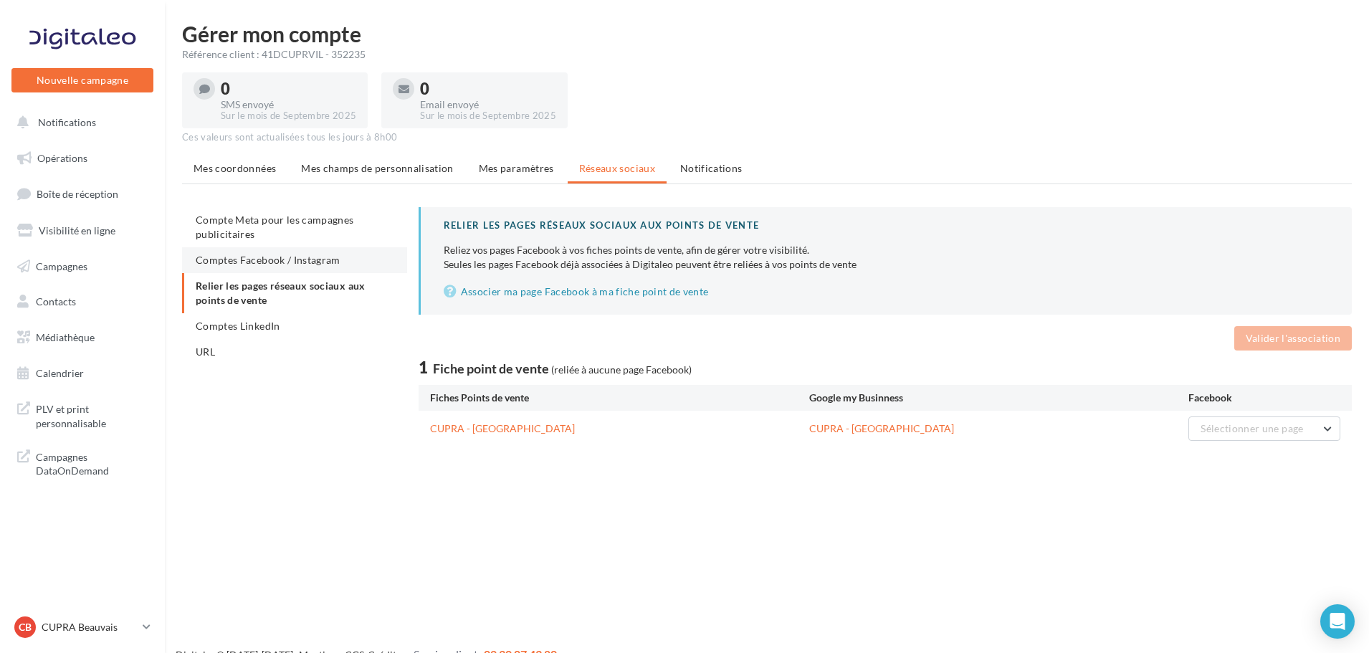
click at [250, 268] on li "Comptes Facebook / Instagram" at bounding box center [294, 260] width 225 height 26
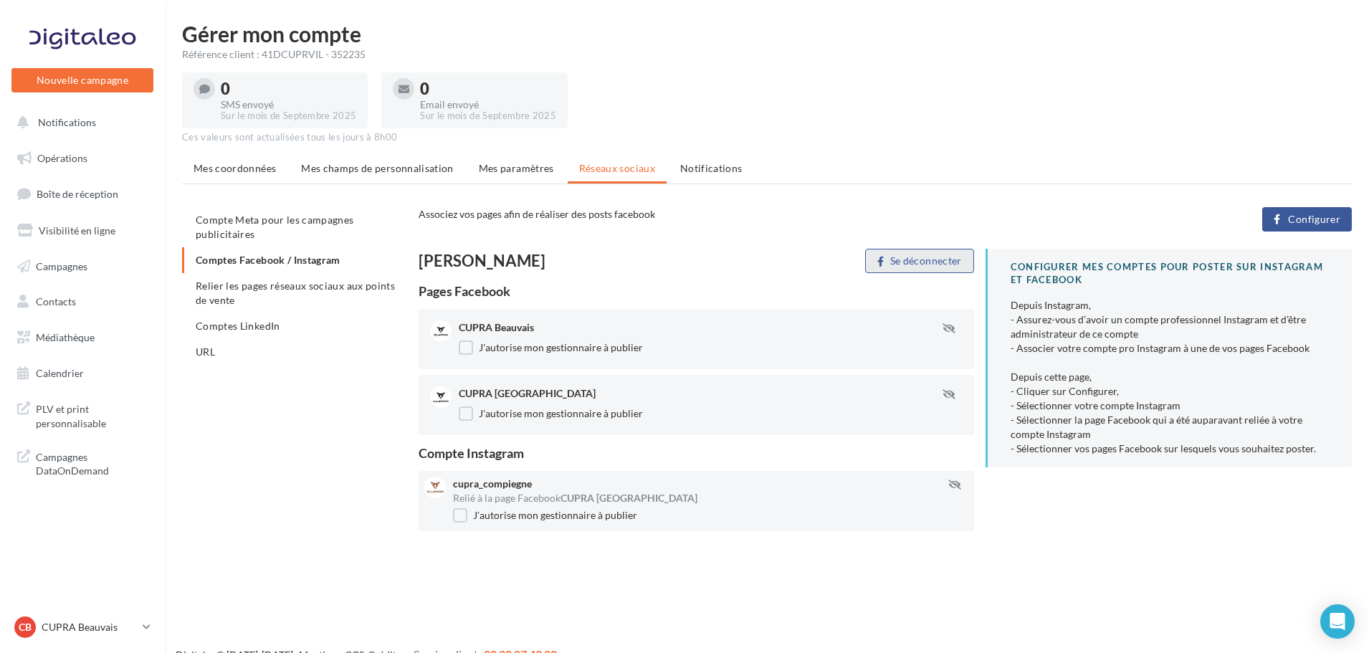
click at [922, 262] on button "Se déconnecter" at bounding box center [919, 261] width 108 height 24
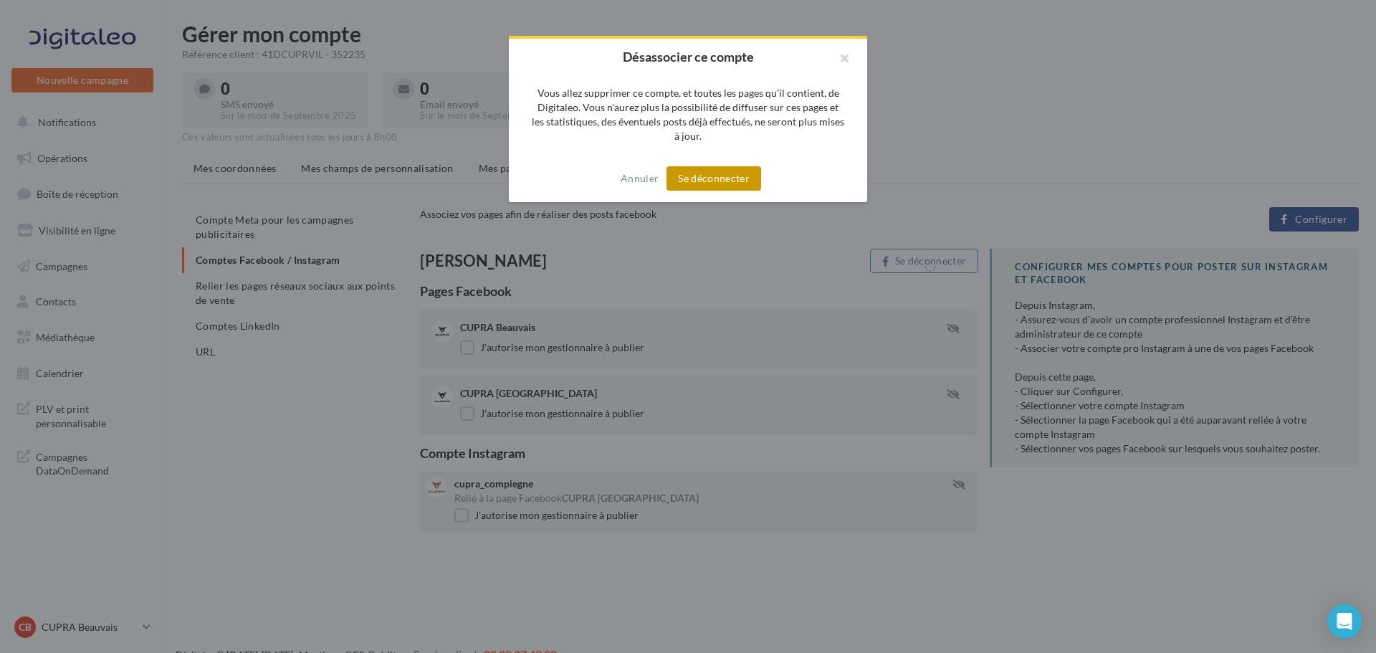
click at [711, 185] on button "Se déconnecter" at bounding box center [713, 178] width 95 height 24
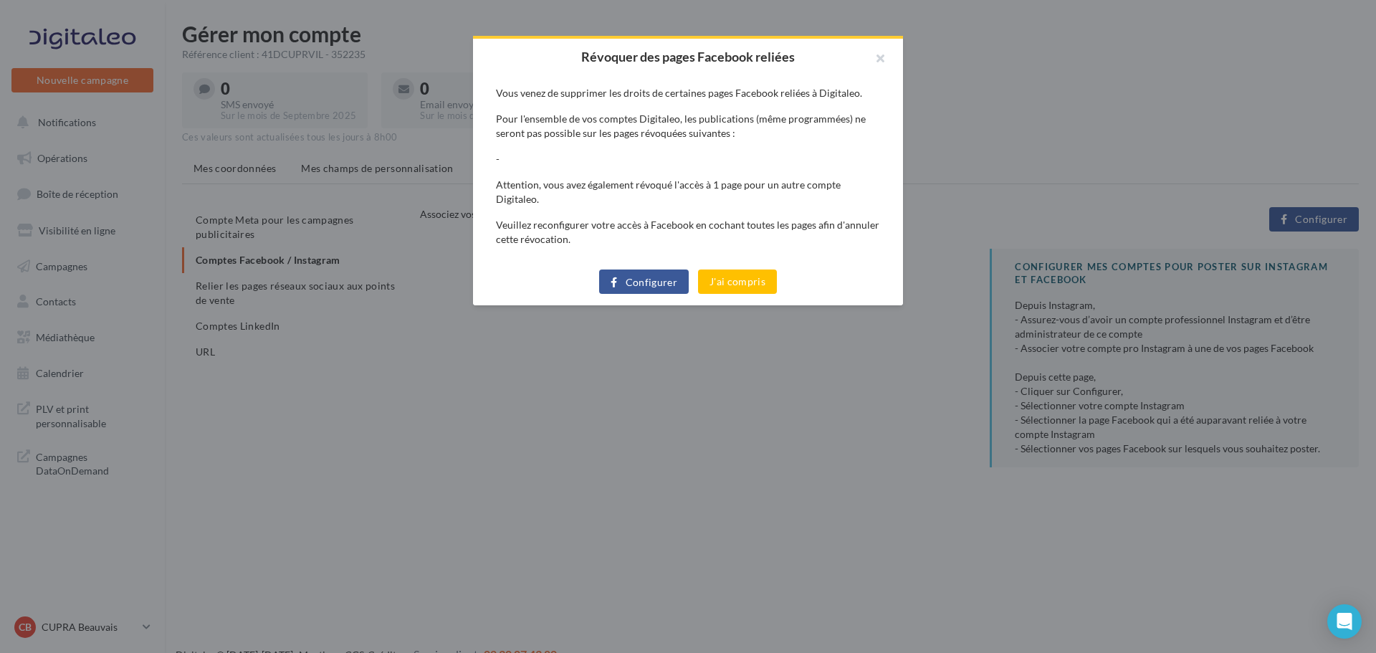
click at [636, 270] on button "Configurer" at bounding box center [644, 281] width 90 height 24
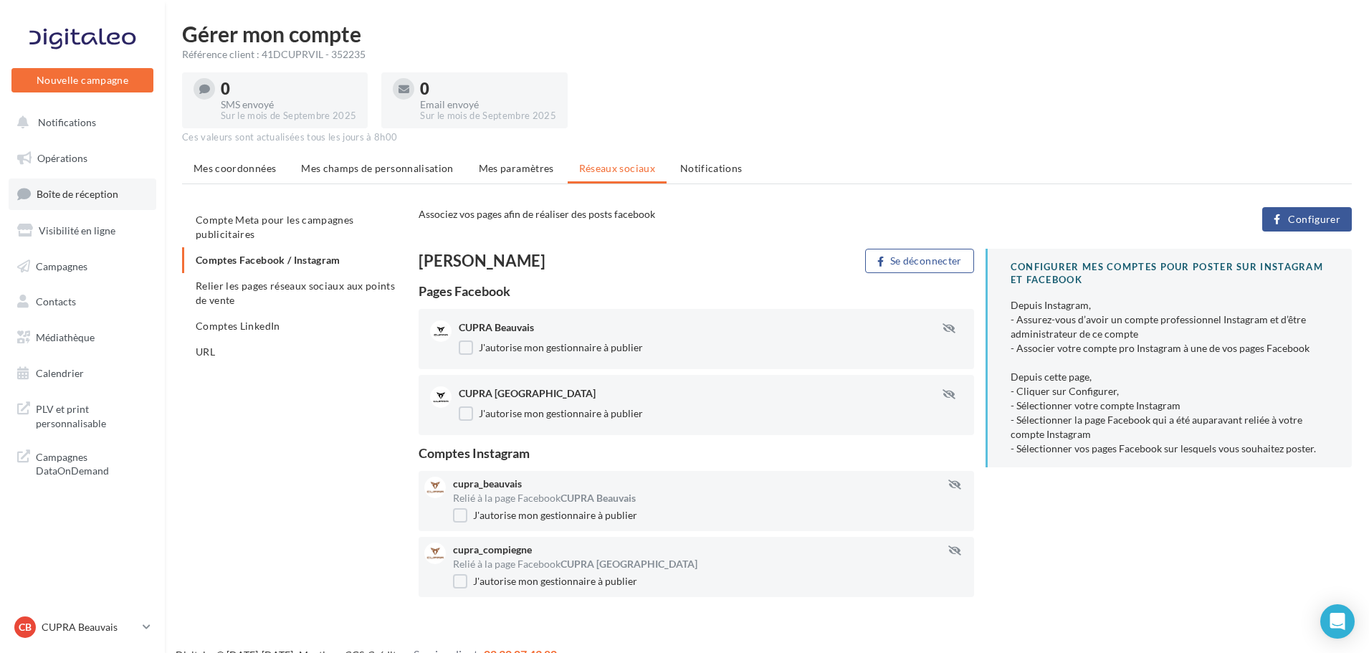
click at [100, 192] on span "Boîte de réception" at bounding box center [78, 194] width 82 height 12
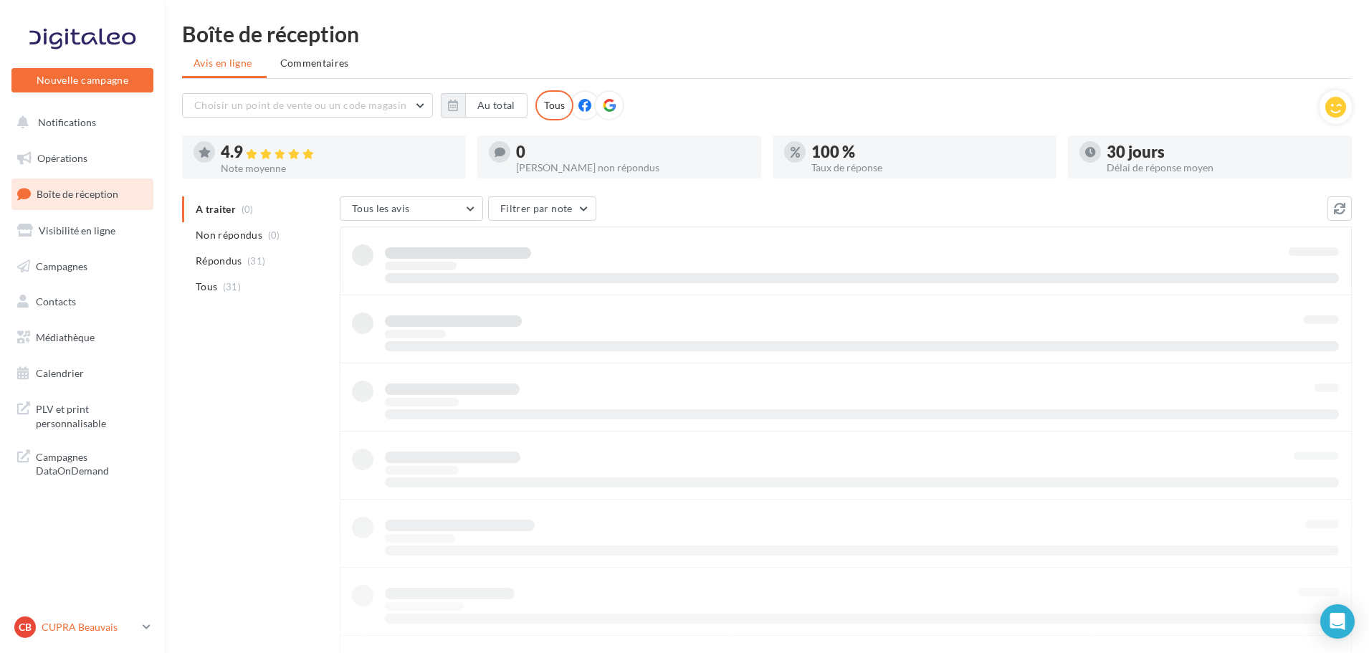
click at [146, 621] on icon at bounding box center [147, 627] width 8 height 12
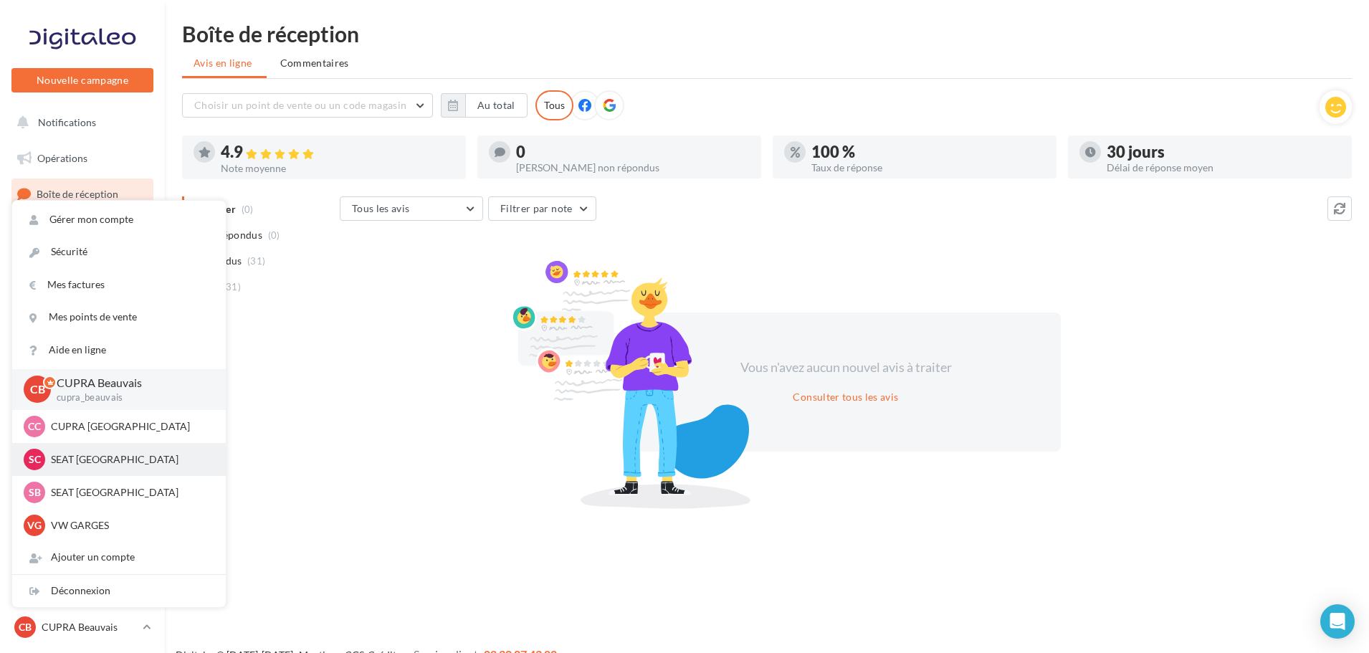
click at [96, 474] on div "SC SEAT [GEOGRAPHIC_DATA] SEAT-TILLE" at bounding box center [119, 459] width 214 height 33
click at [80, 455] on p "SEAT [GEOGRAPHIC_DATA]" at bounding box center [130, 459] width 158 height 14
